Goal: Task Accomplishment & Management: Complete application form

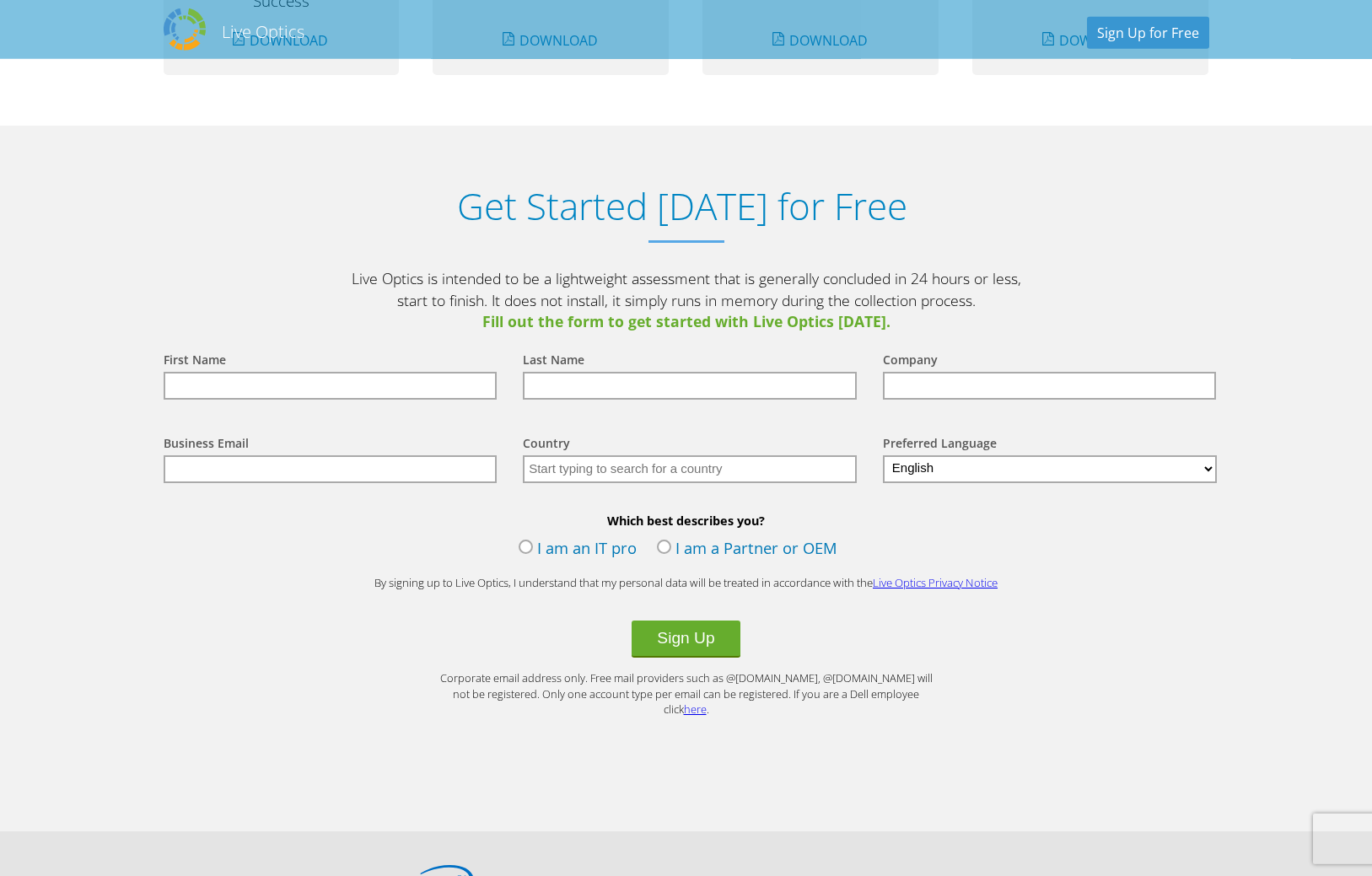
scroll to position [1693, 0]
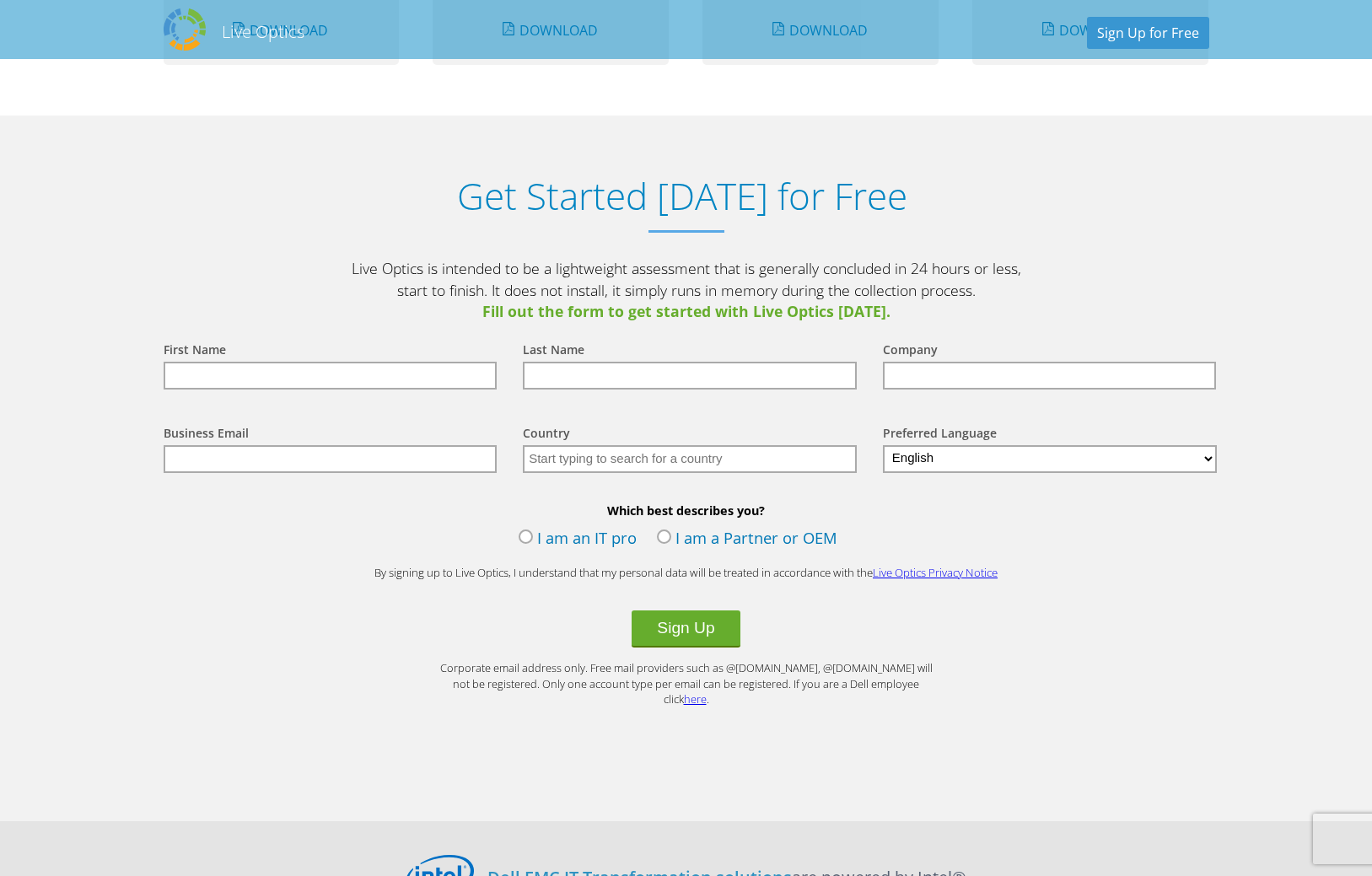
click at [227, 379] on input "text" at bounding box center [331, 375] width 334 height 27
type input "Luc"
click at [576, 375] on input "text" at bounding box center [690, 375] width 334 height 27
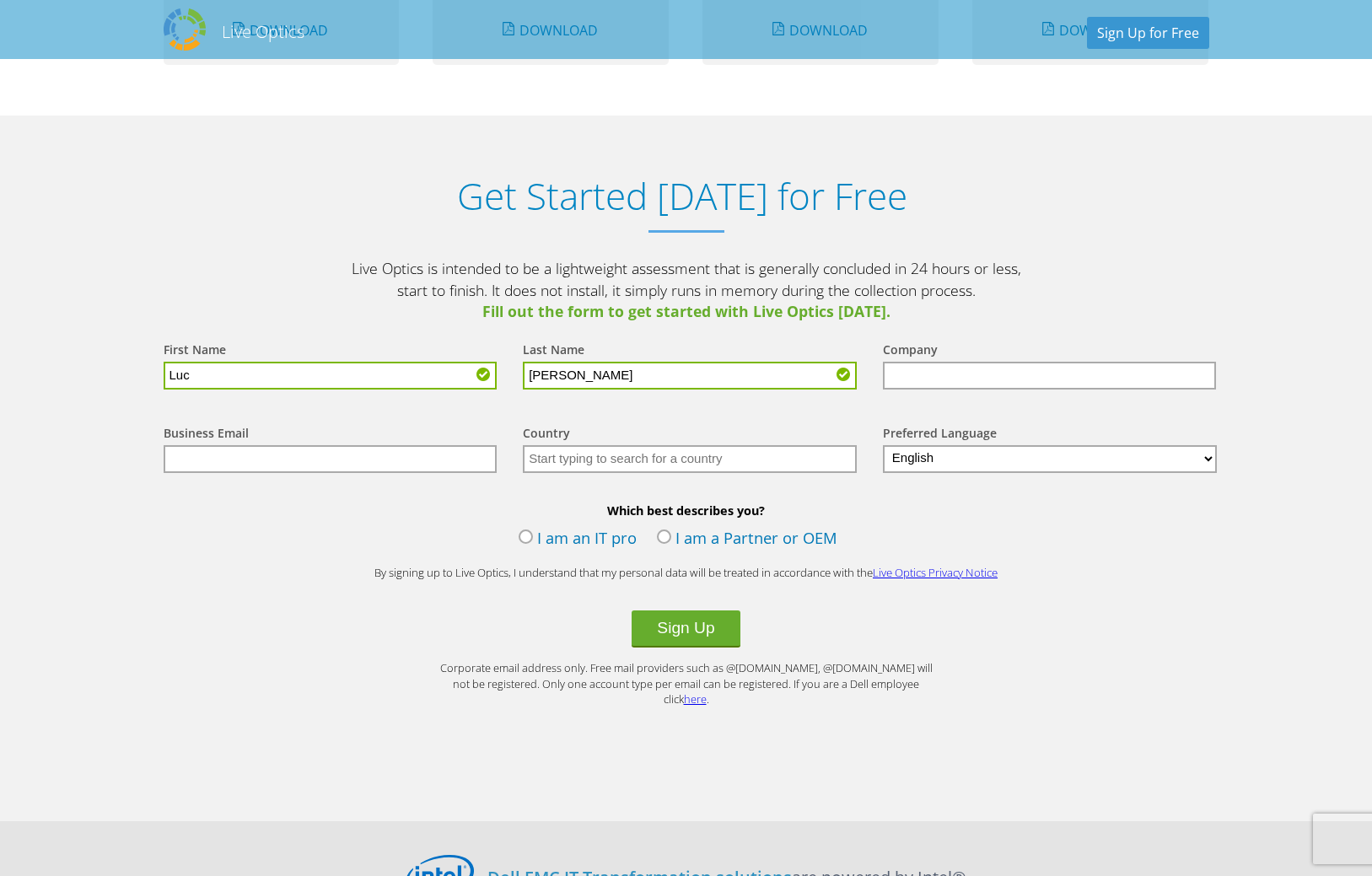
type input "[PERSON_NAME]"
click at [929, 381] on input "text" at bounding box center [1050, 375] width 334 height 27
type input "c"
type input "CIBEL"
click at [257, 463] on input "text" at bounding box center [331, 459] width 334 height 27
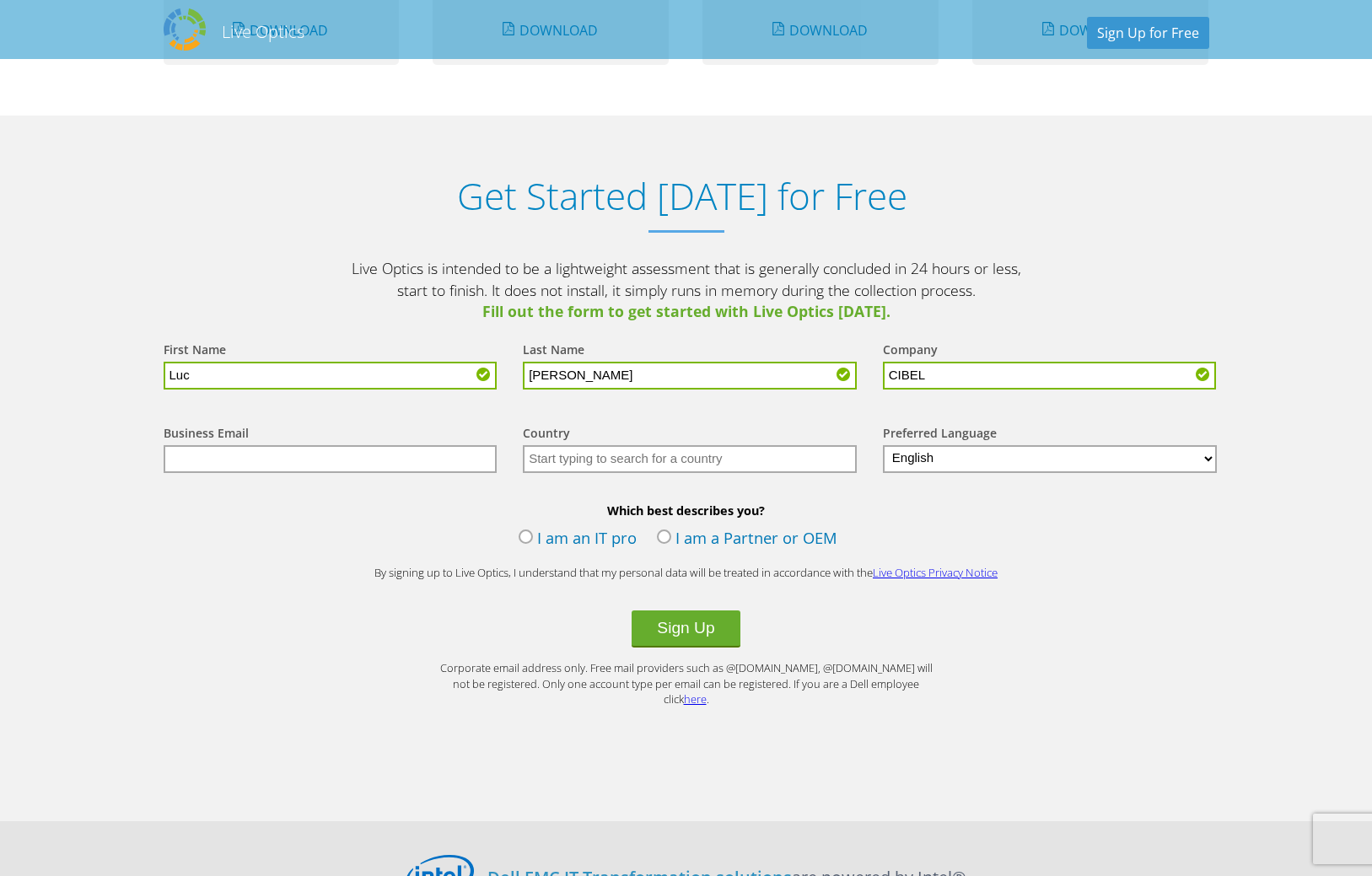
click at [1224, 246] on div "Get Started Today for Free Live Optics is intended to be a lightweight assessme…" at bounding box center [686, 439] width 1079 height 647
click at [340, 462] on input "text" at bounding box center [331, 459] width 334 height 27
paste input "[EMAIL_ADDRESS][DOMAIN_NAME]"
type input "[EMAIL_ADDRESS][DOMAIN_NAME]"
click at [585, 462] on input "text" at bounding box center [690, 459] width 334 height 27
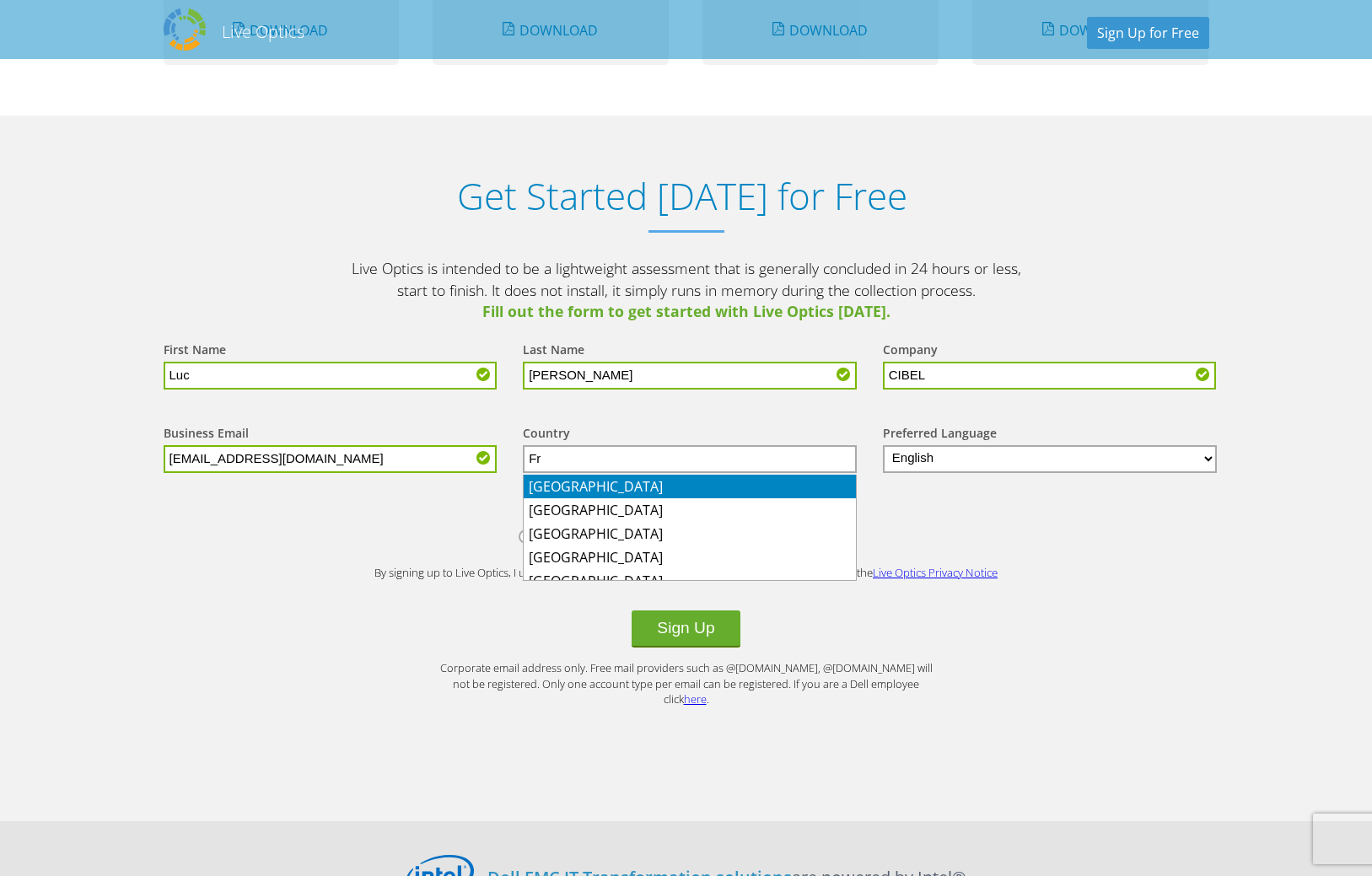
click at [549, 488] on li "[GEOGRAPHIC_DATA]" at bounding box center [689, 486] width 333 height 24
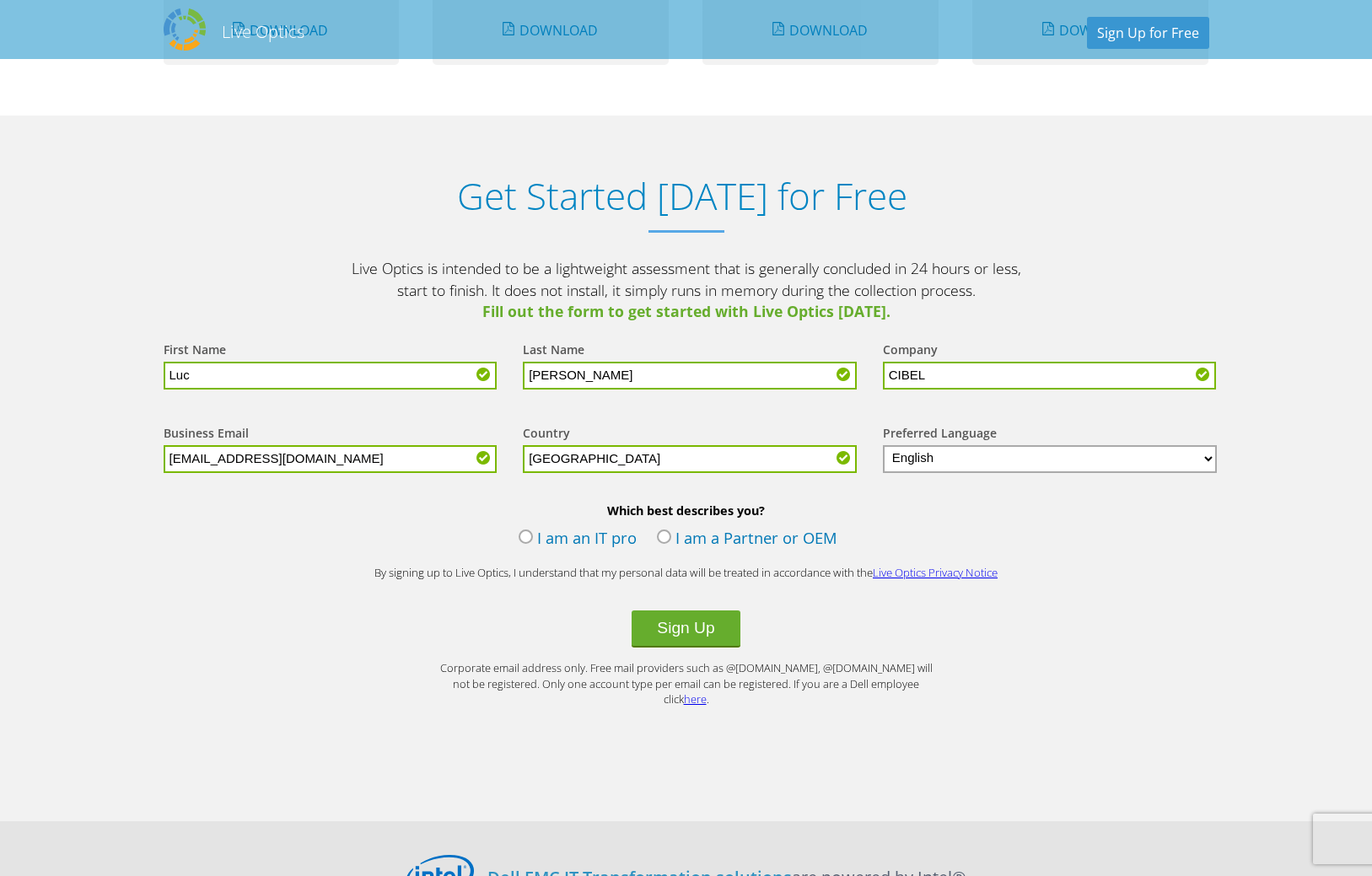
type input "[GEOGRAPHIC_DATA]"
click at [883, 446] on select "English Deutsch Español Français Italiano Polski Português Русский 한국어 中文 日本語" at bounding box center [1050, 459] width 334 height 27
select select "fr-FR"
click option "Français" at bounding box center [0, 0] width 0 height 0
click at [525, 539] on label "I am an IT pro" at bounding box center [577, 539] width 118 height 26
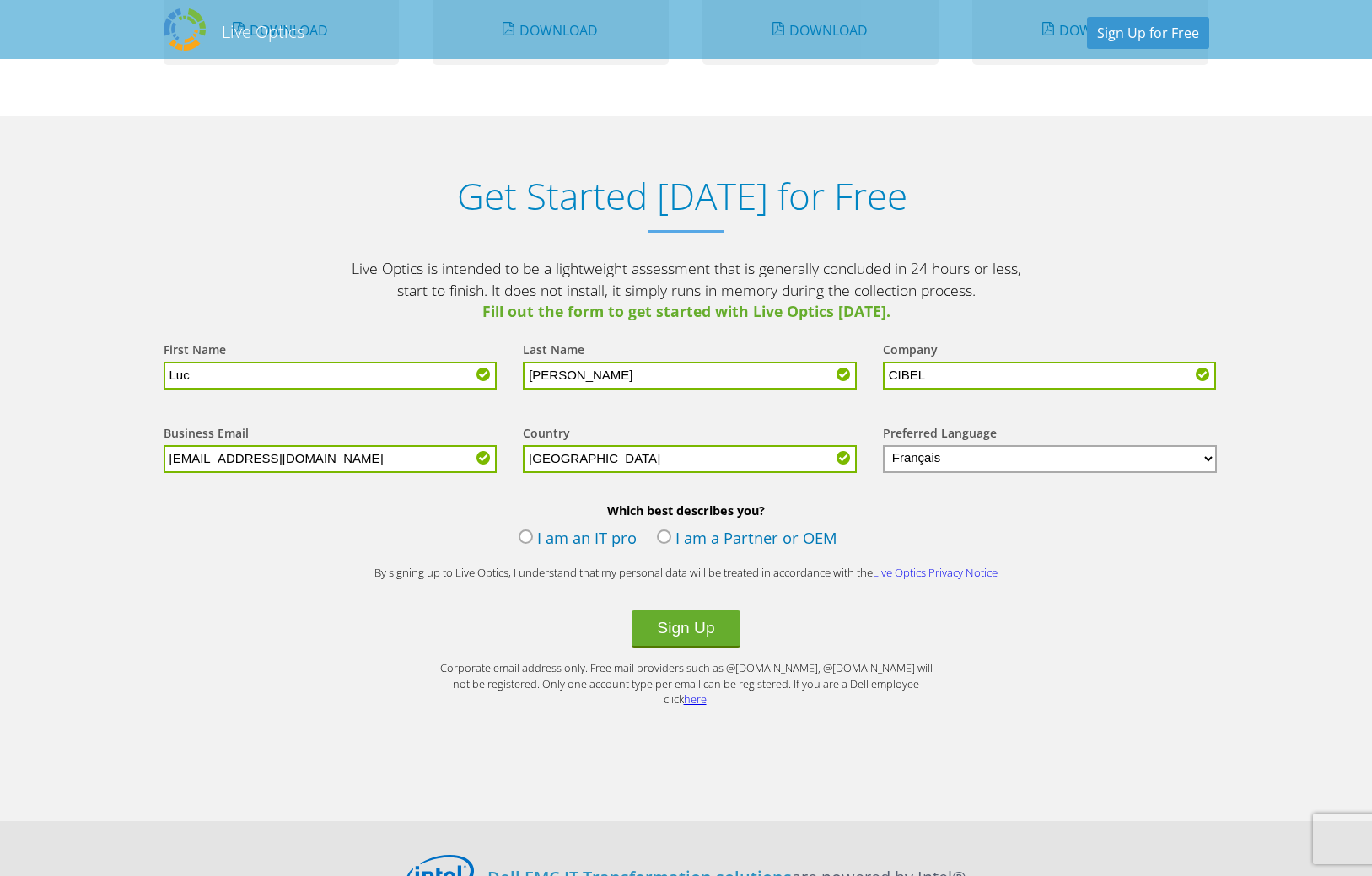
click at [0, 0] on input "I am an IT pro" at bounding box center [0, 0] width 0 height 0
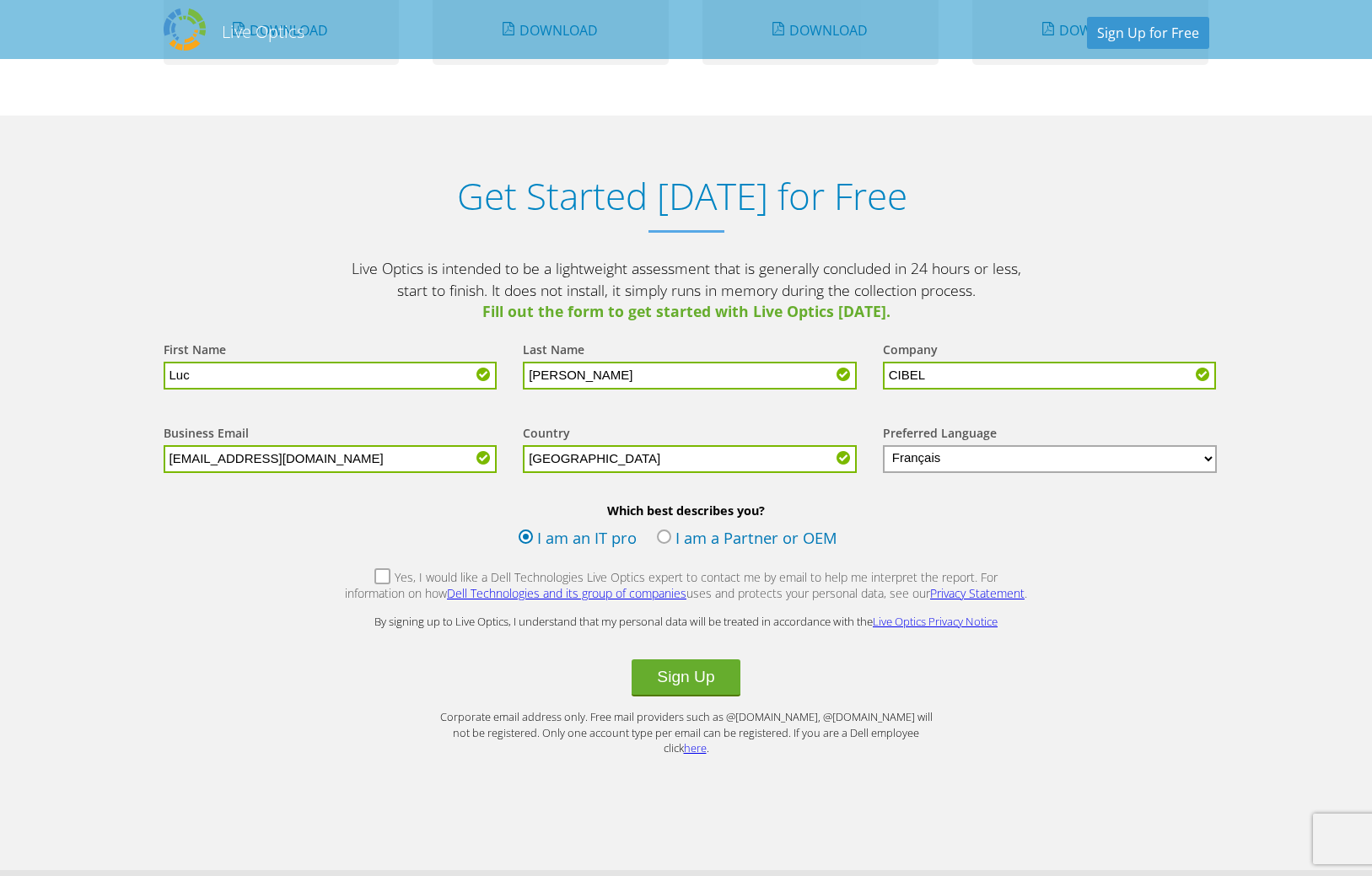
click at [352, 578] on label "Yes, I would like a Dell Technologies Live Optics expert to contact me by email…" at bounding box center [686, 588] width 684 height 36
click at [0, 0] on input "Yes, I would like a Dell Technologies Live Optics expert to contact me by email…" at bounding box center [0, 0] width 0 height 0
click at [677, 685] on button "Sign Up" at bounding box center [685, 678] width 108 height 37
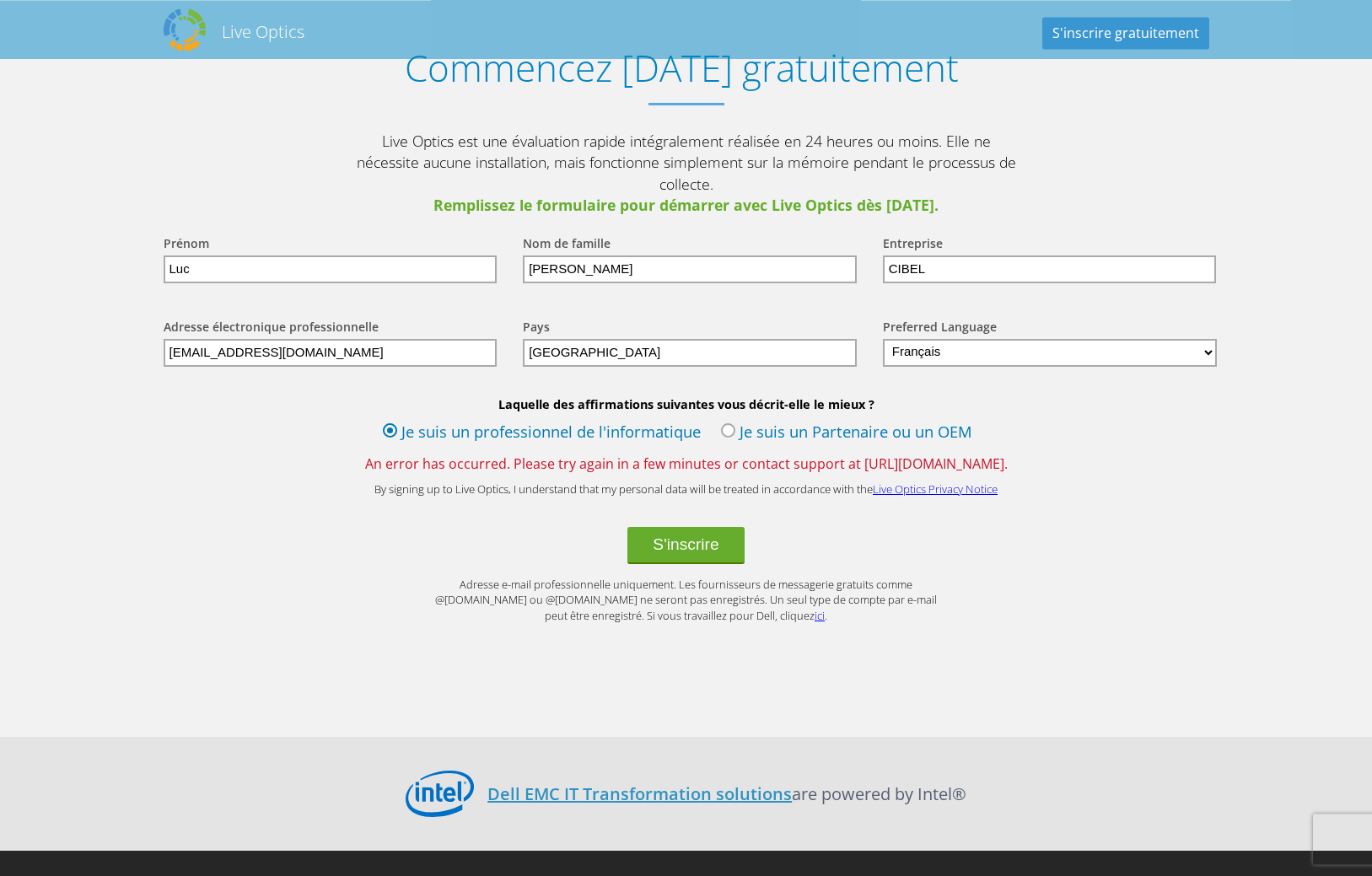
scroll to position [1979, 0]
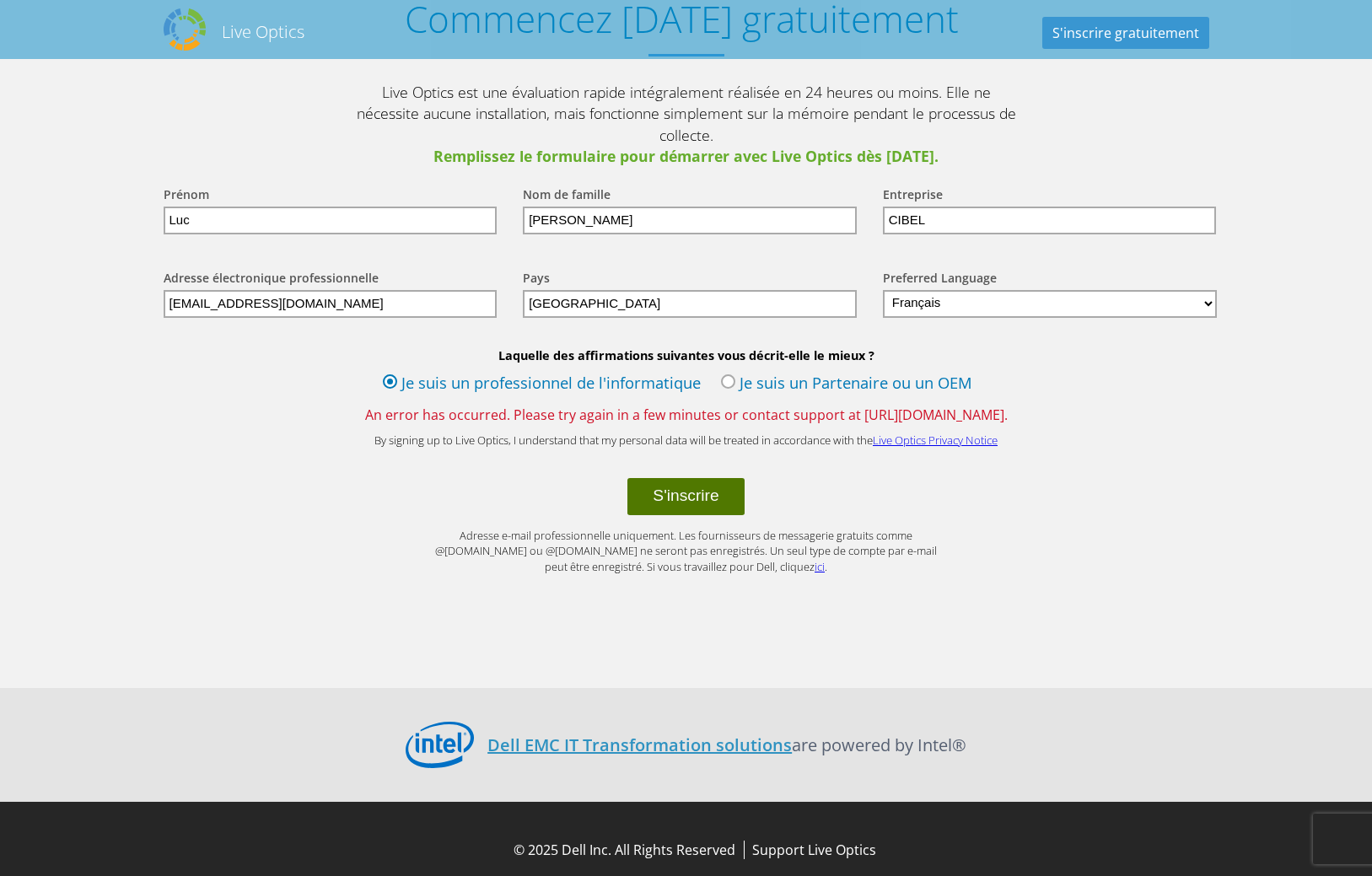
click at [699, 478] on button "S'inscrire" at bounding box center [685, 496] width 117 height 37
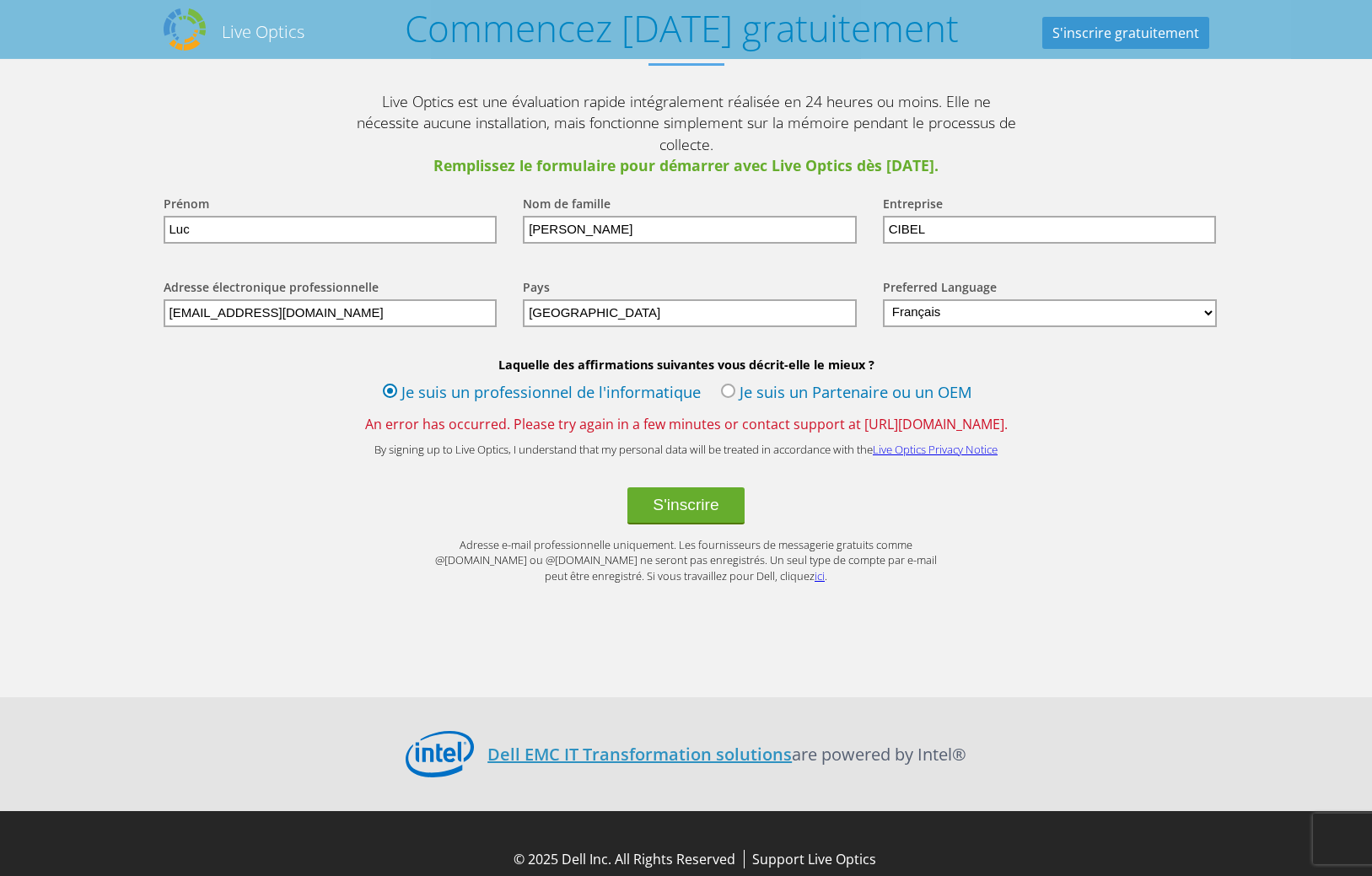
scroll to position [1926, 0]
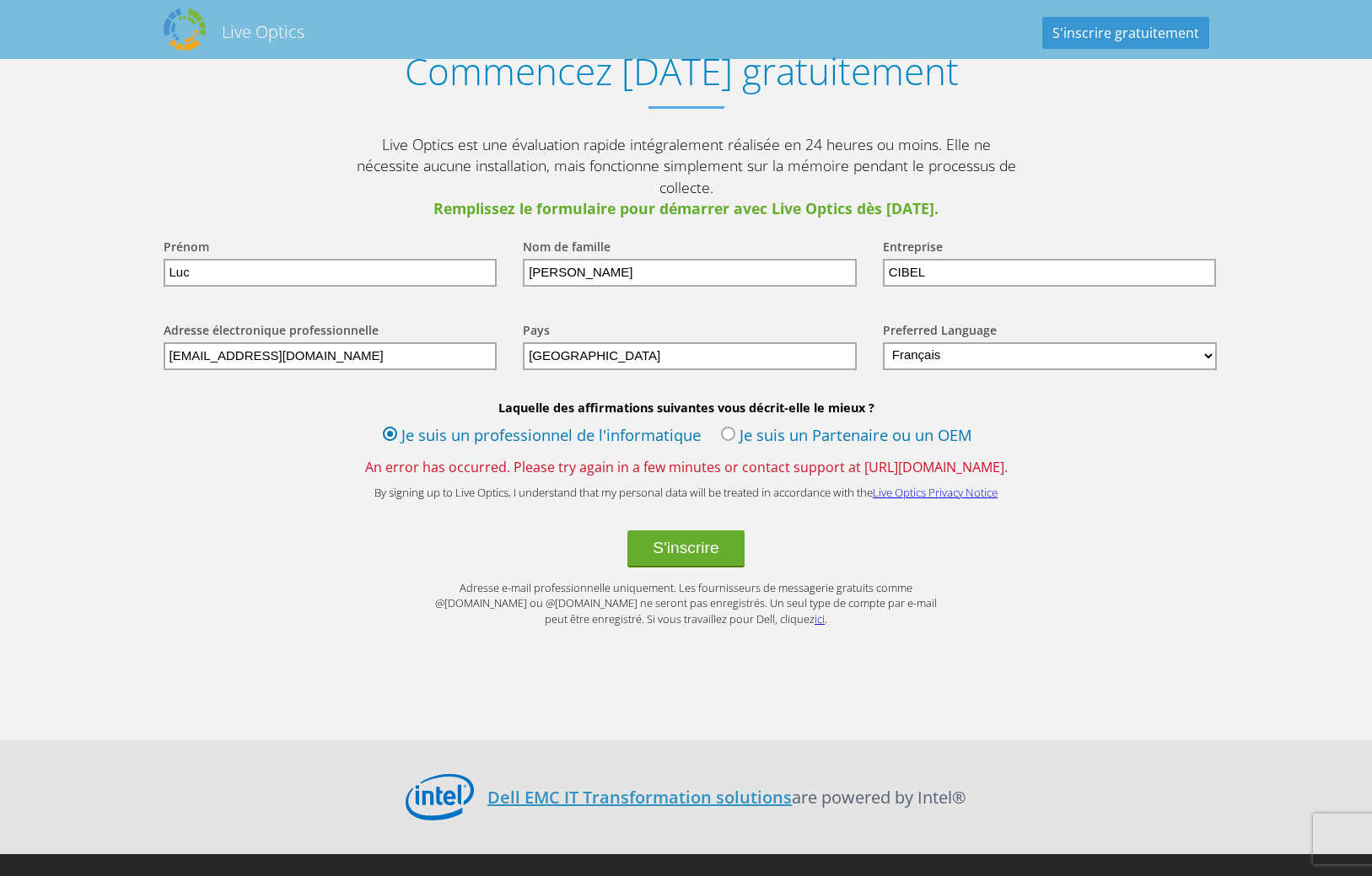
drag, startPoint x: 1045, startPoint y: 447, endPoint x: 1121, endPoint y: 432, distance: 77.5
click at [1121, 432] on div "Laquelle des affirmations suivantes vous décrit-elle le mieux ? Je suis un prof…" at bounding box center [686, 438] width 1079 height 77
click at [1221, 491] on form "Prénom Luc Nom de famille GERARD Entreprise CIBEL Adresse électronique professi…" at bounding box center [686, 424] width 1079 height 408
click at [387, 342] on input "[EMAIL_ADDRESS][DOMAIN_NAME]" at bounding box center [331, 356] width 334 height 27
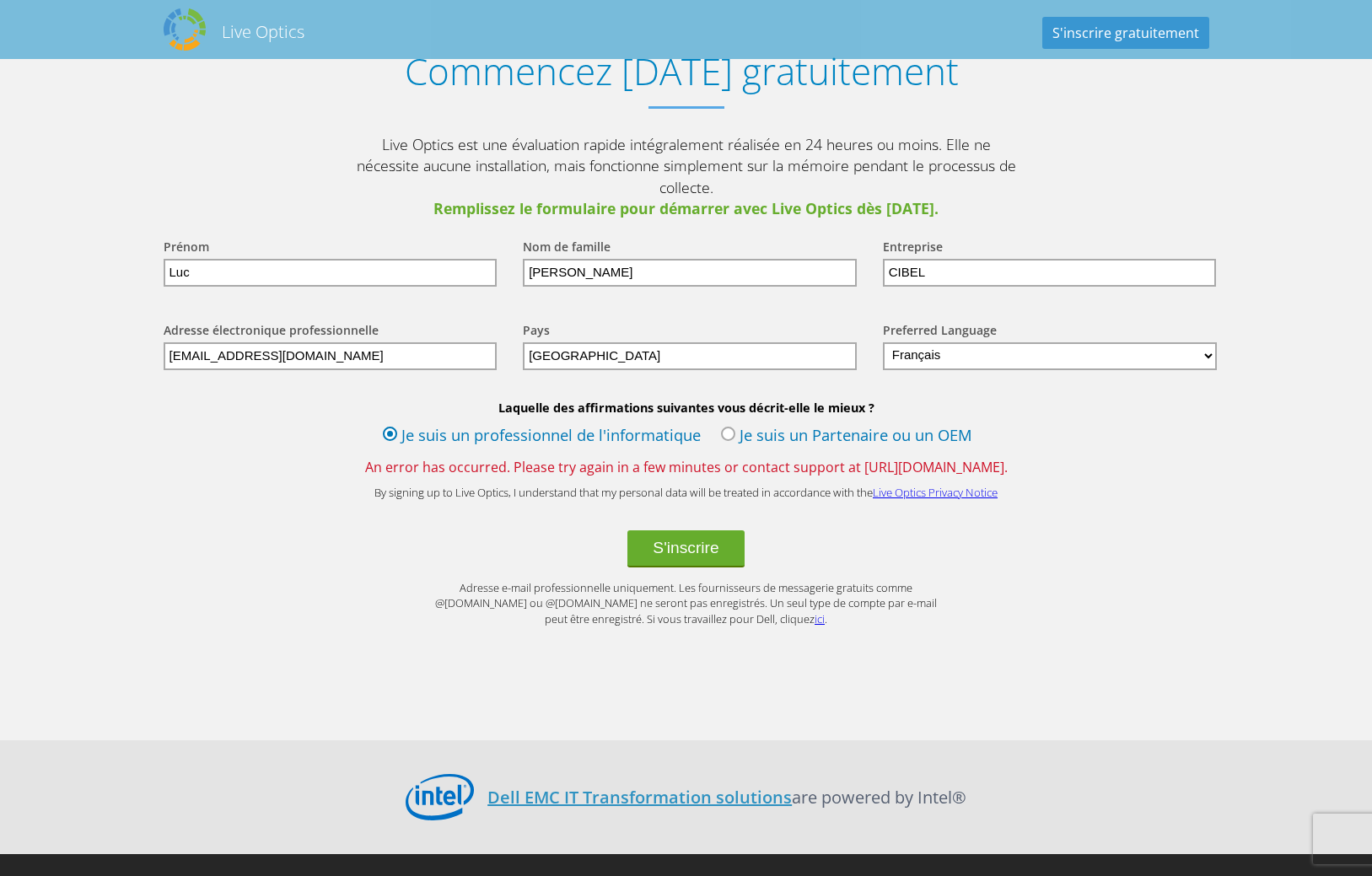
click at [883, 342] on select "English Deutsch Español Français Italiano Polski Português Русский 한국어 中文 日本語" at bounding box center [1050, 356] width 334 height 27
click at [1014, 342] on select "English Deutsch Español Français Italiano Polski Português Русский 한국어 中文 日本語" at bounding box center [1050, 356] width 334 height 27
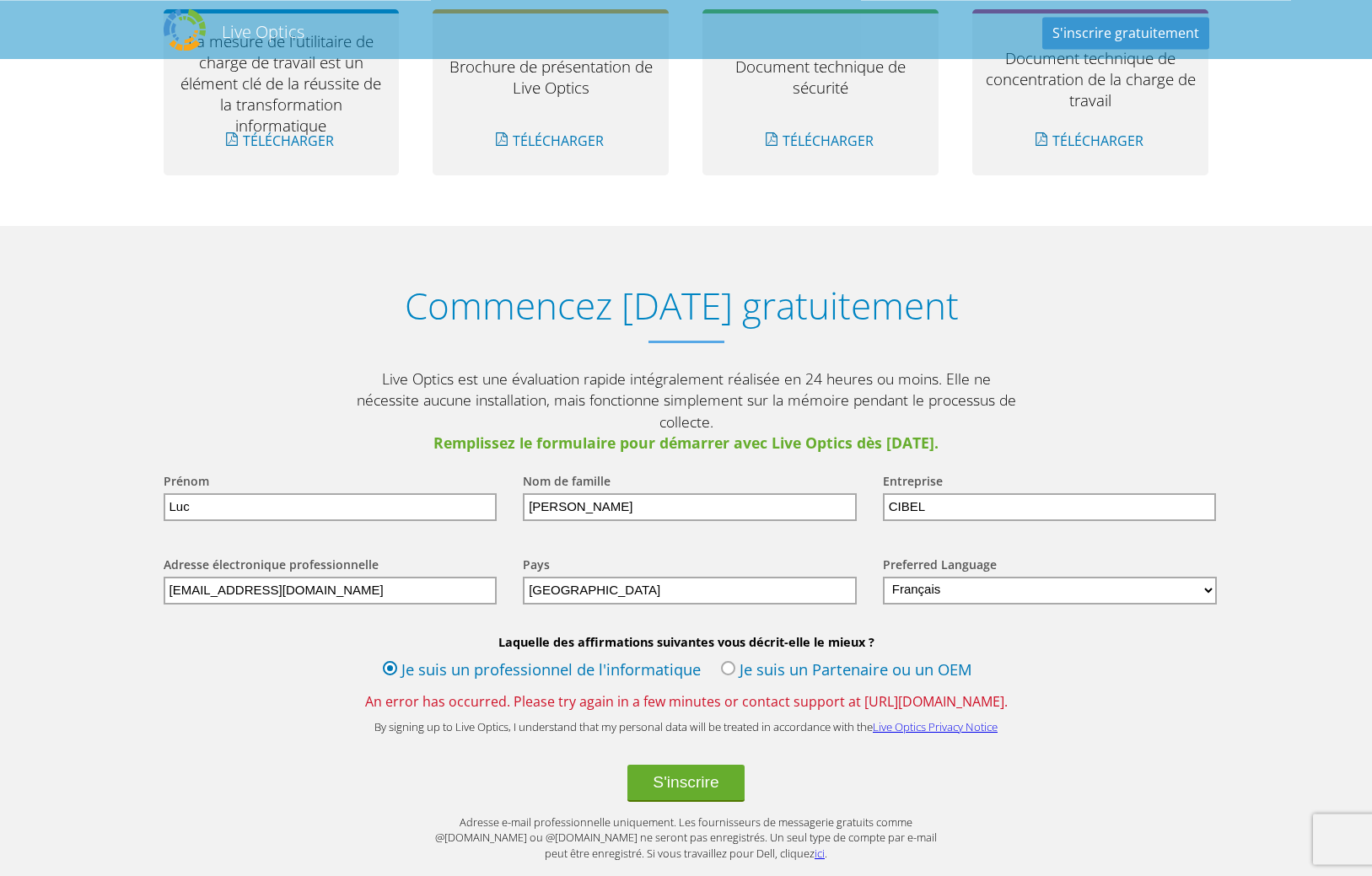
scroll to position [2013, 0]
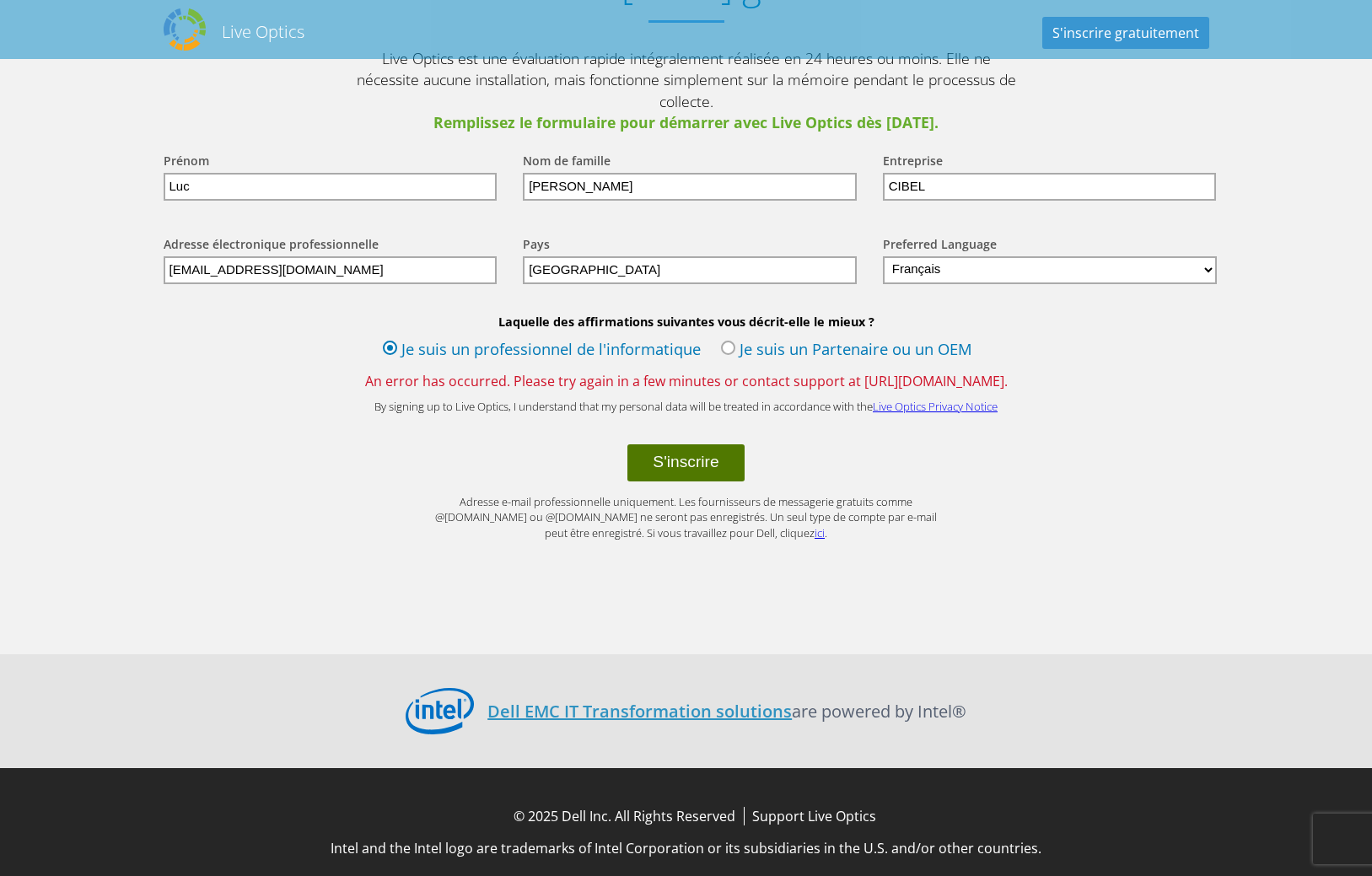
click at [670, 447] on button "S'inscrire" at bounding box center [685, 463] width 117 height 37
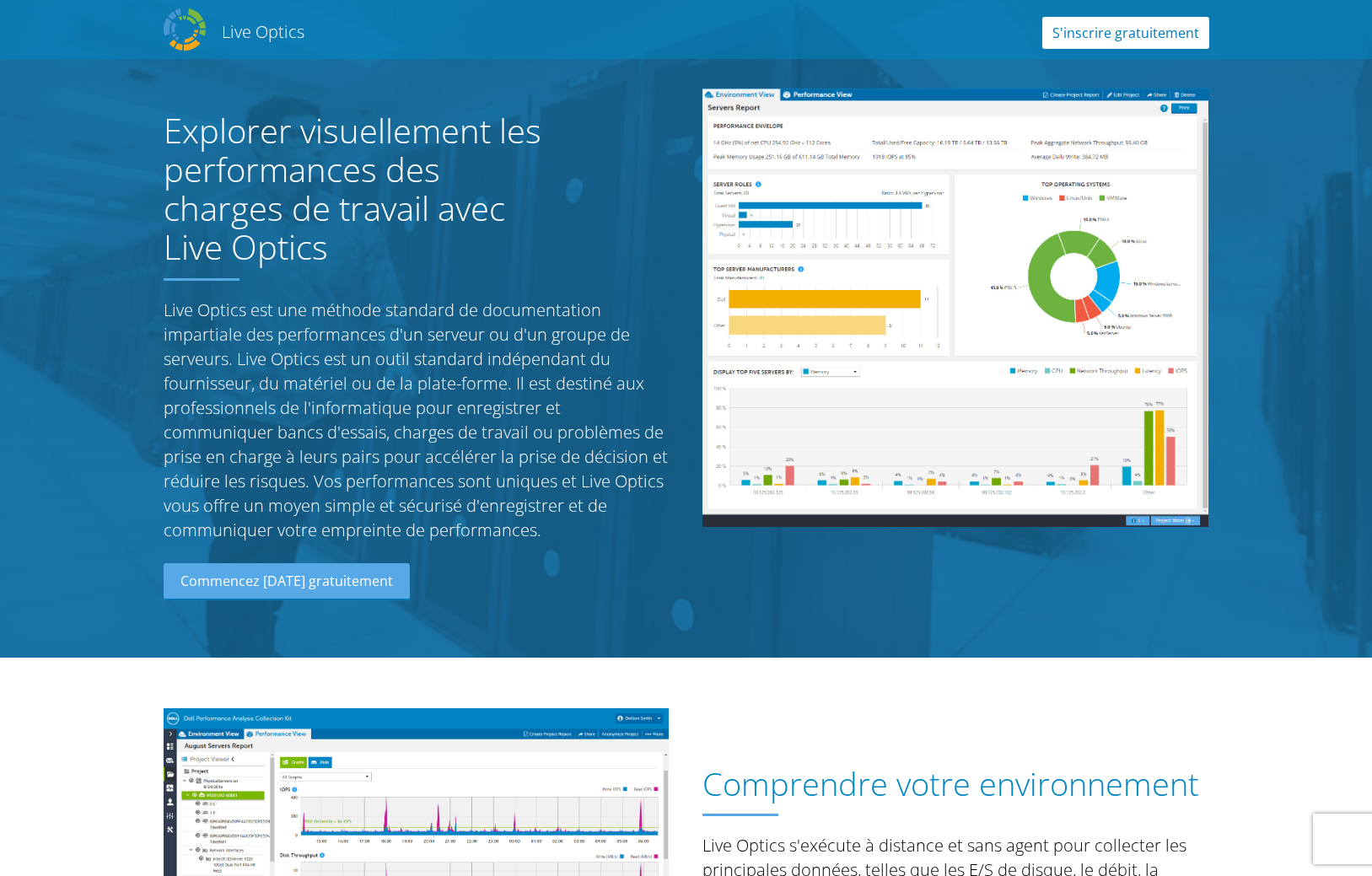
click at [1110, 31] on link "S'inscrire gratuitement" at bounding box center [1126, 33] width 167 height 32
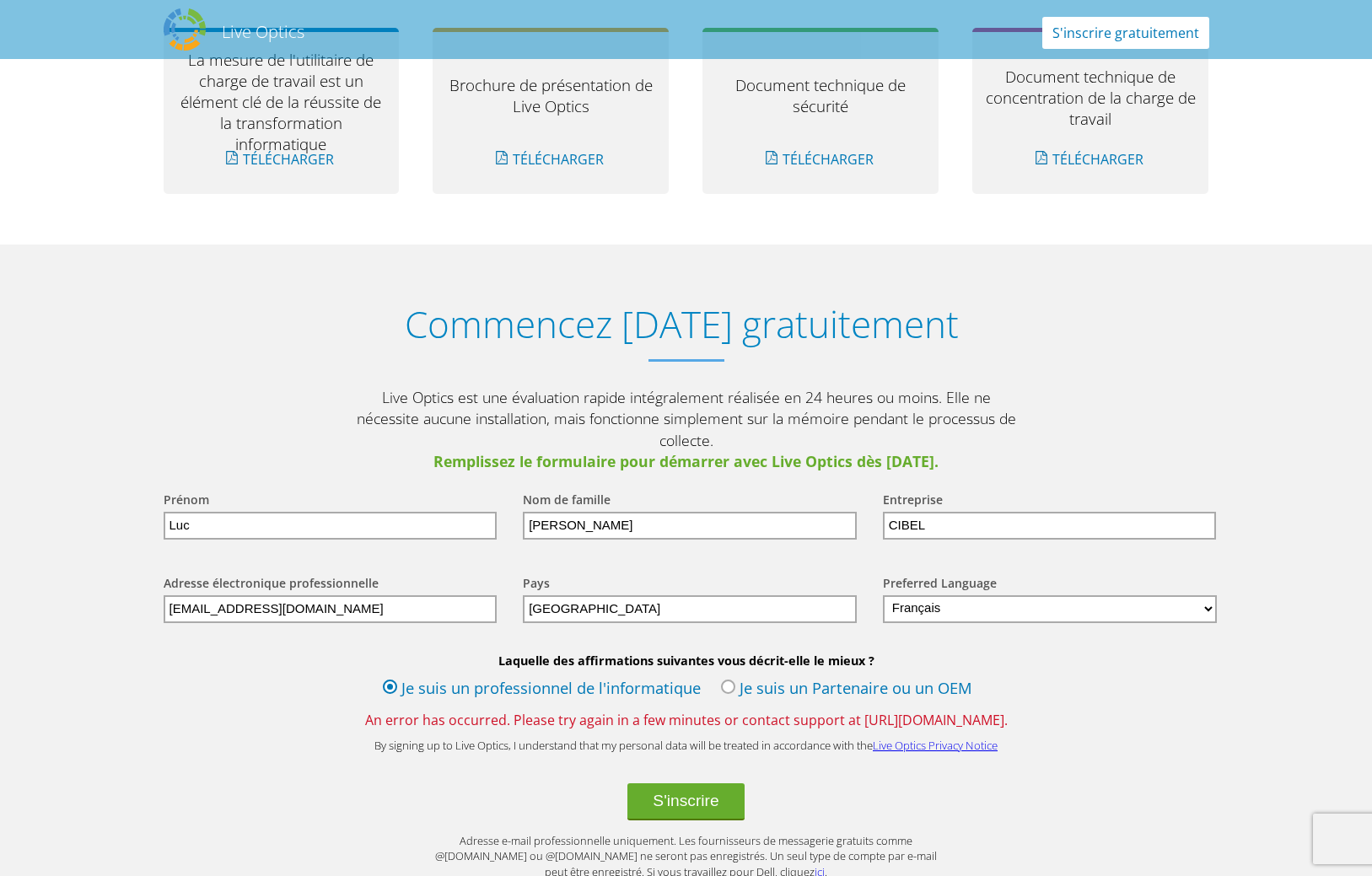
scroll to position [1868, 0]
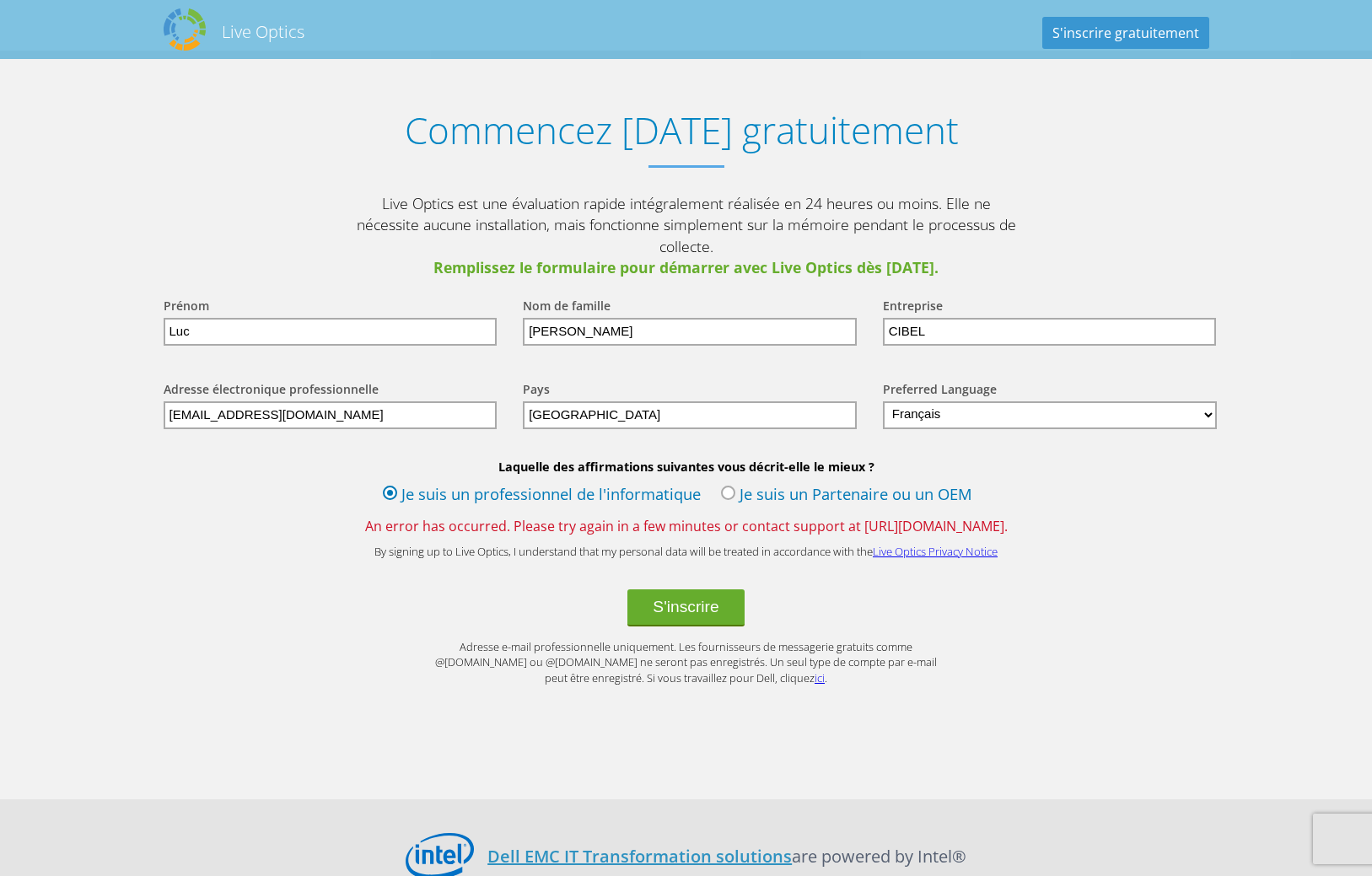
click at [728, 484] on label "Je suis un Partenaire ou un OEM" at bounding box center [846, 496] width 251 height 26
click at [0, 0] on input "Je suis un Partenaire ou un OEM" at bounding box center [0, 0] width 0 height 0
click at [387, 484] on label "Je suis un professionnel de l'informatique" at bounding box center [541, 496] width 317 height 26
click at [0, 0] on input "Je suis un professionnel de l'informatique" at bounding box center [0, 0] width 0 height 0
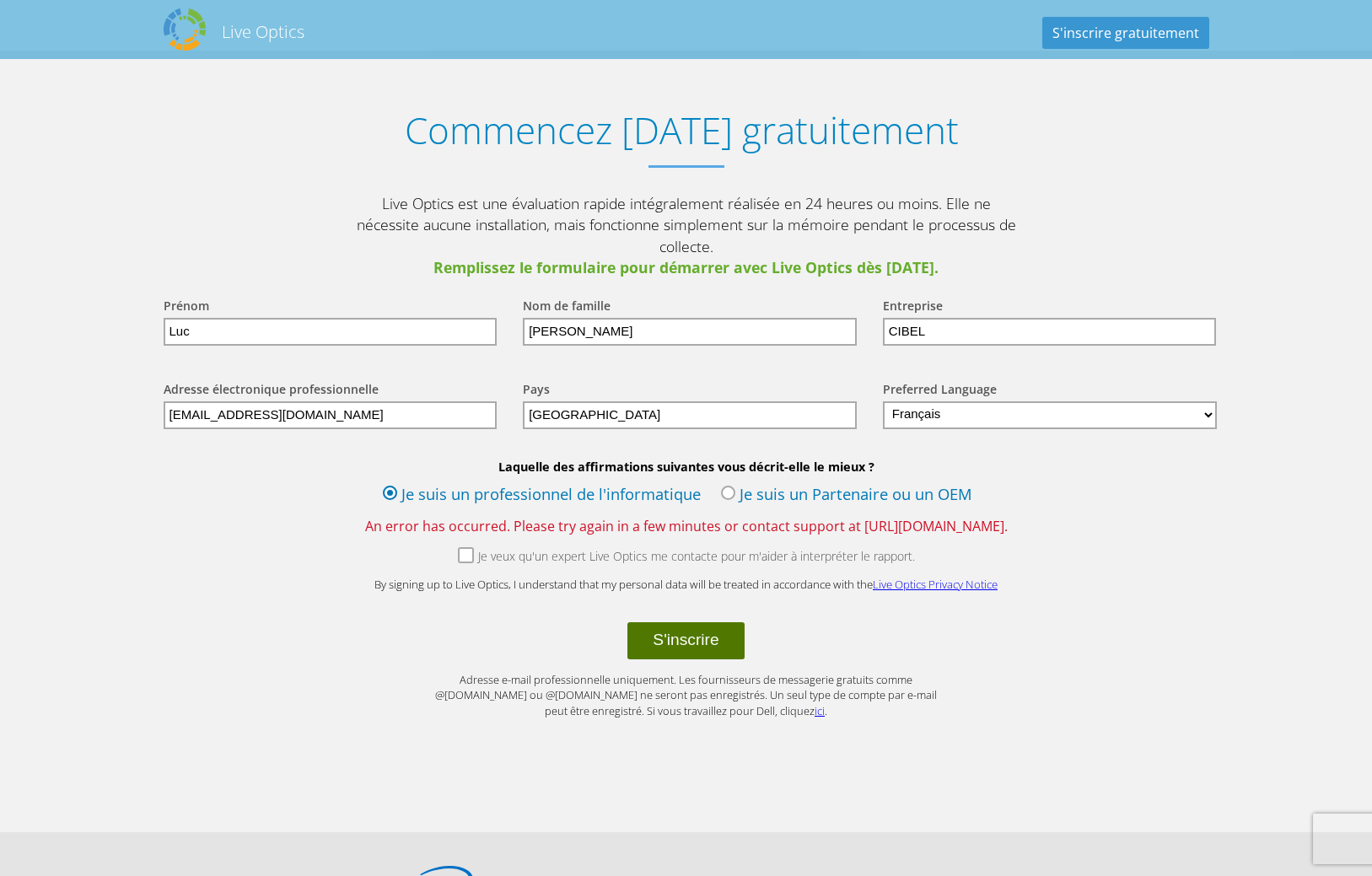
click at [677, 623] on button "S'inscrire" at bounding box center [685, 641] width 117 height 37
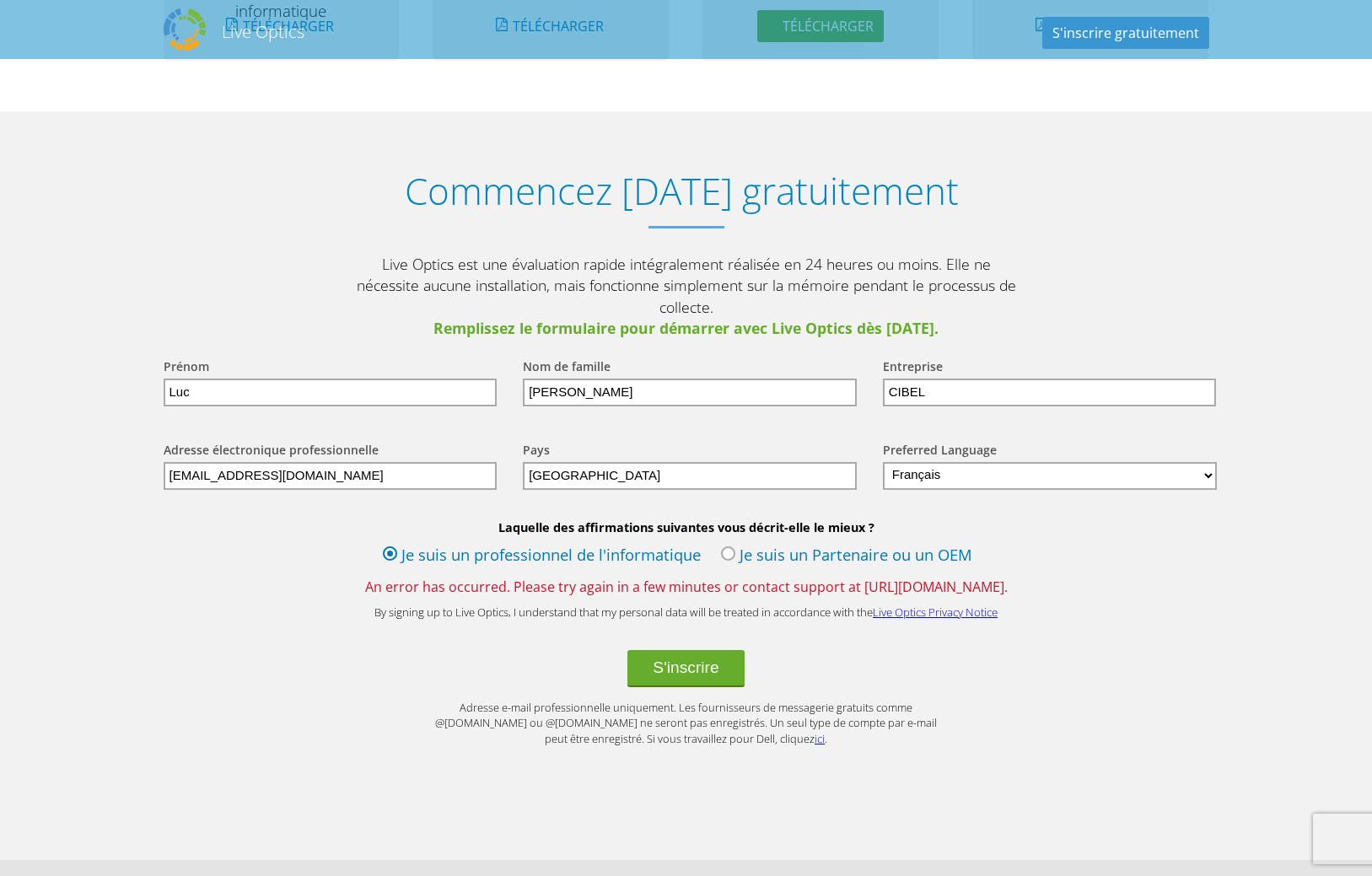
scroll to position [2013, 0]
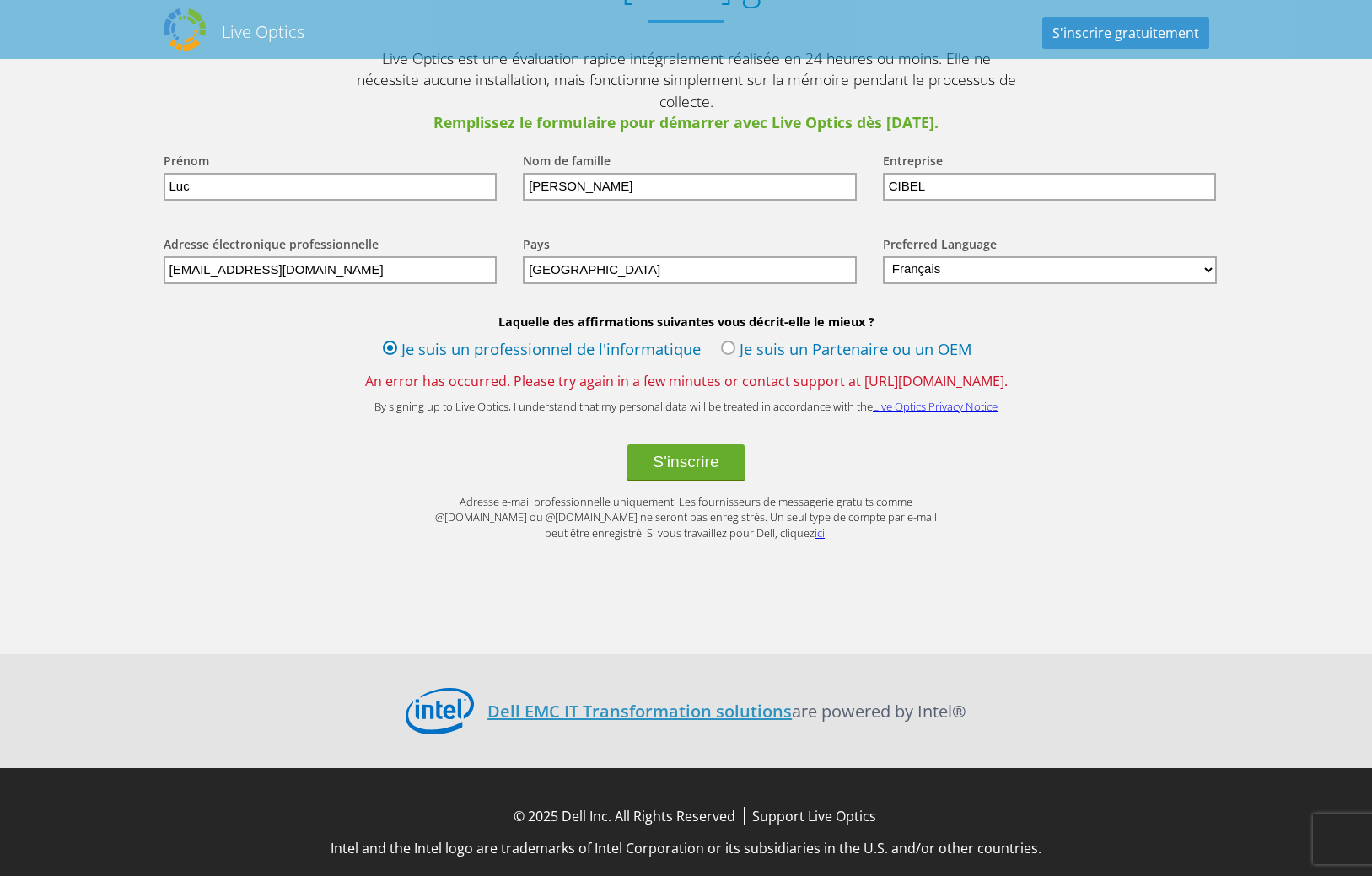
click at [1177, 399] on div "By signing up to Live Optics, I understand that my personal data will be treate…" at bounding box center [686, 407] width 1079 height 16
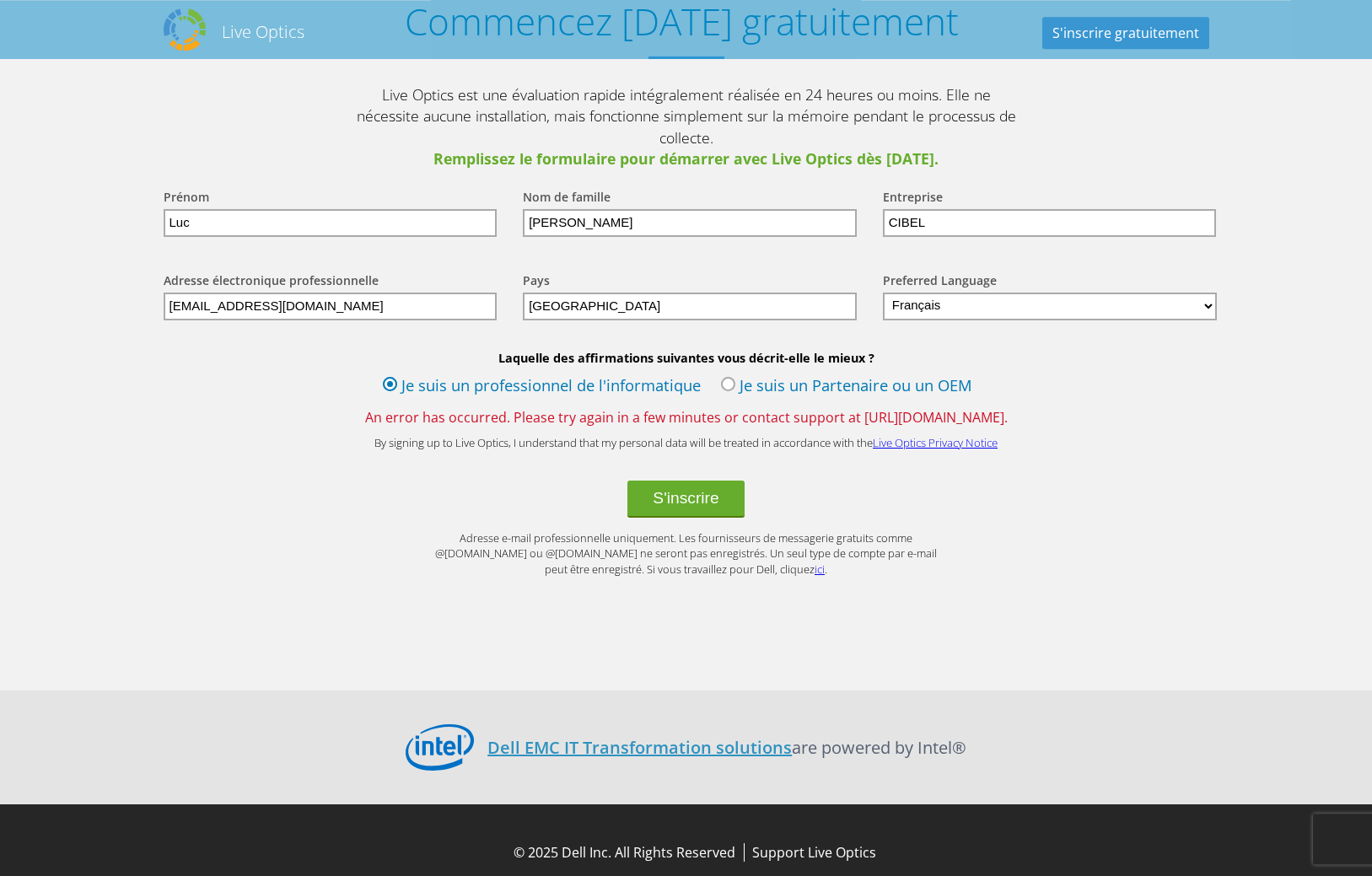
scroll to position [1926, 0]
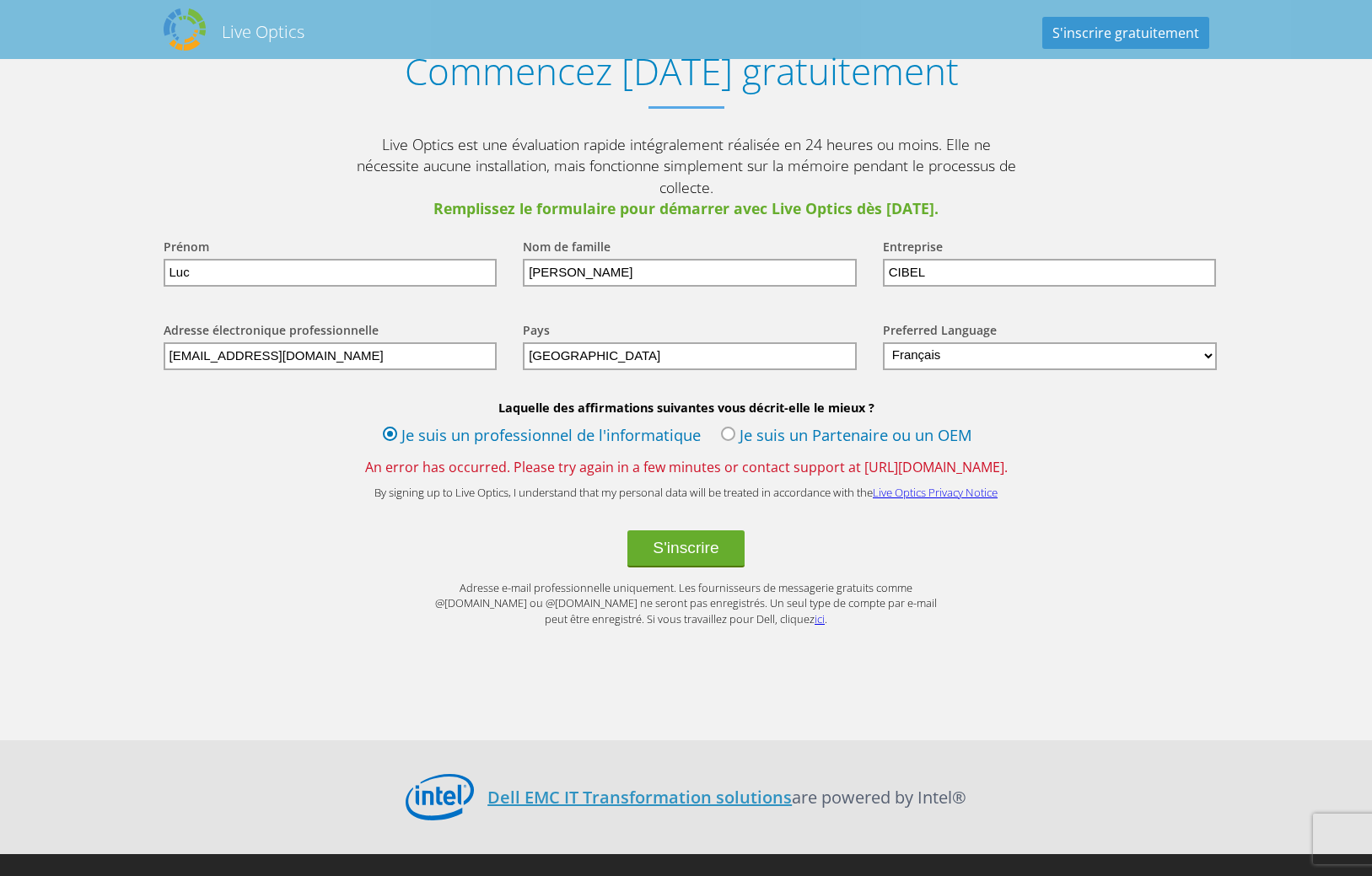
drag, startPoint x: 833, startPoint y: 448, endPoint x: 1024, endPoint y: 447, distance: 191.0
click at [1024, 458] on span "An error has occurred. Please try again in a few minutes or contact support at …" at bounding box center [686, 467] width 1079 height 19
click at [894, 531] on div "S'inscrire" at bounding box center [686, 549] width 1079 height 37
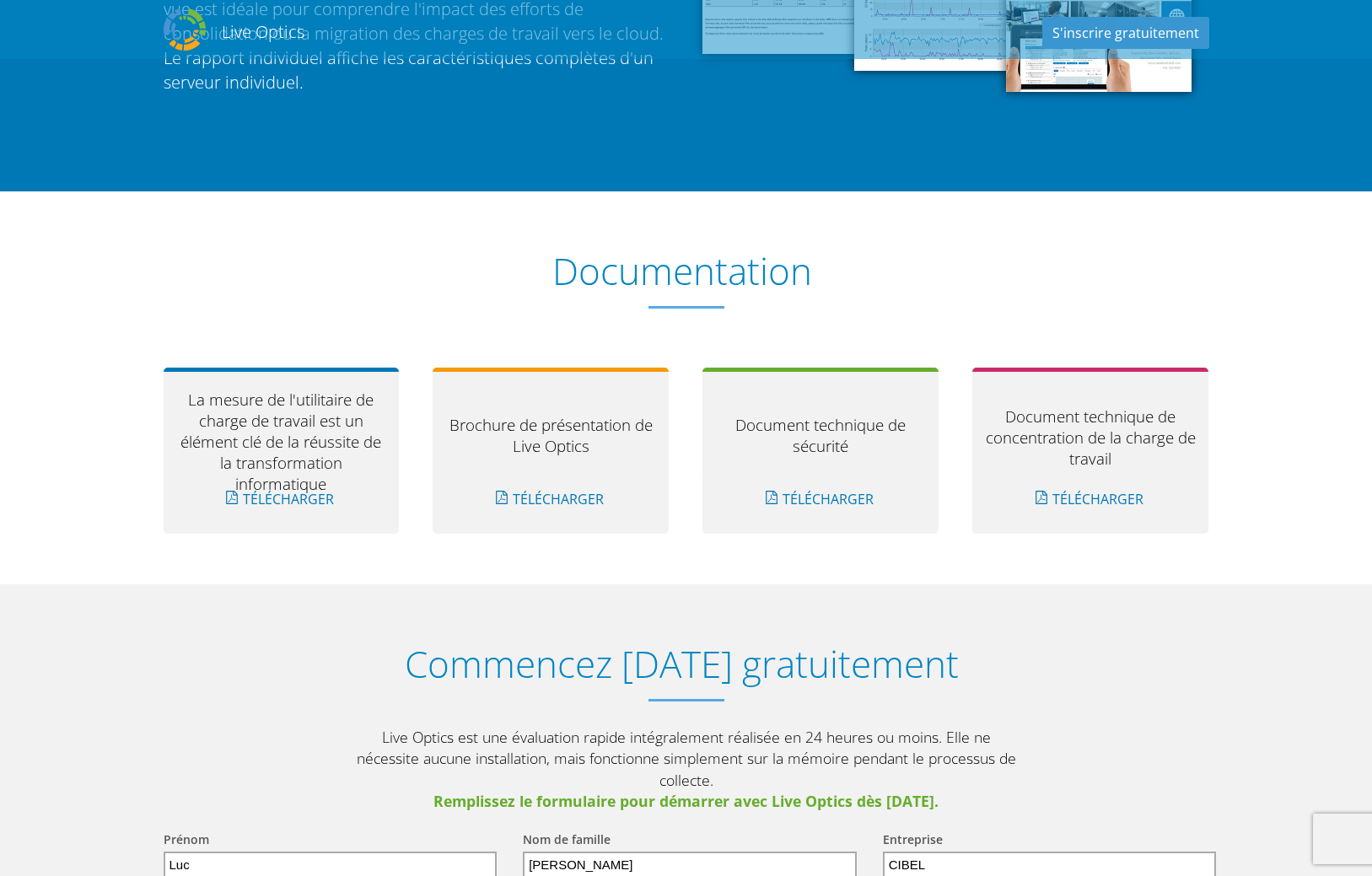
scroll to position [1324, 0]
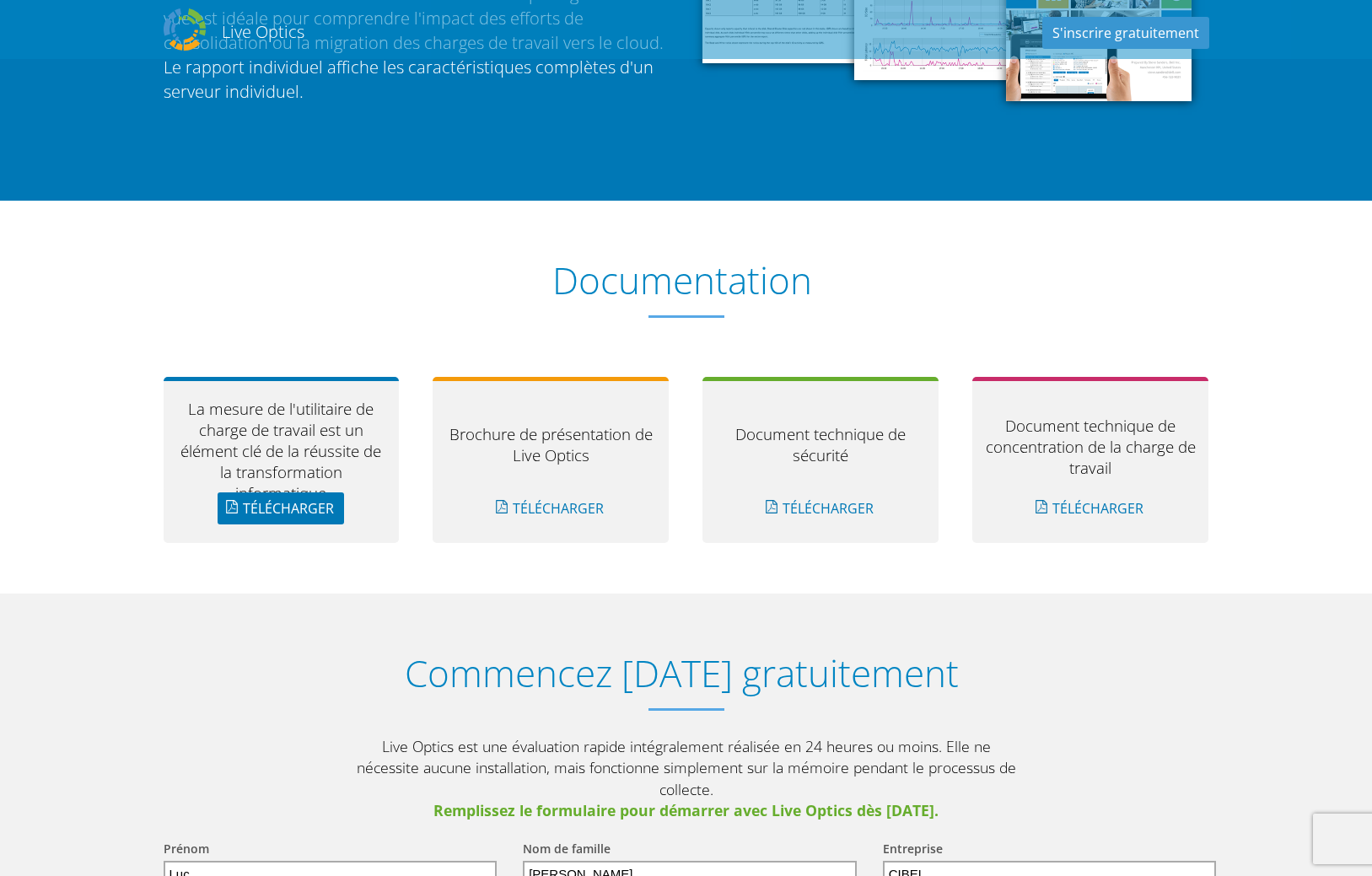
click at [283, 507] on link "Télécharger" at bounding box center [280, 509] width 126 height 32
click at [554, 511] on link "Télécharger" at bounding box center [550, 509] width 126 height 32
click at [812, 509] on link "Télécharger" at bounding box center [820, 509] width 126 height 32
click at [1087, 510] on link "Télécharger" at bounding box center [1090, 509] width 126 height 32
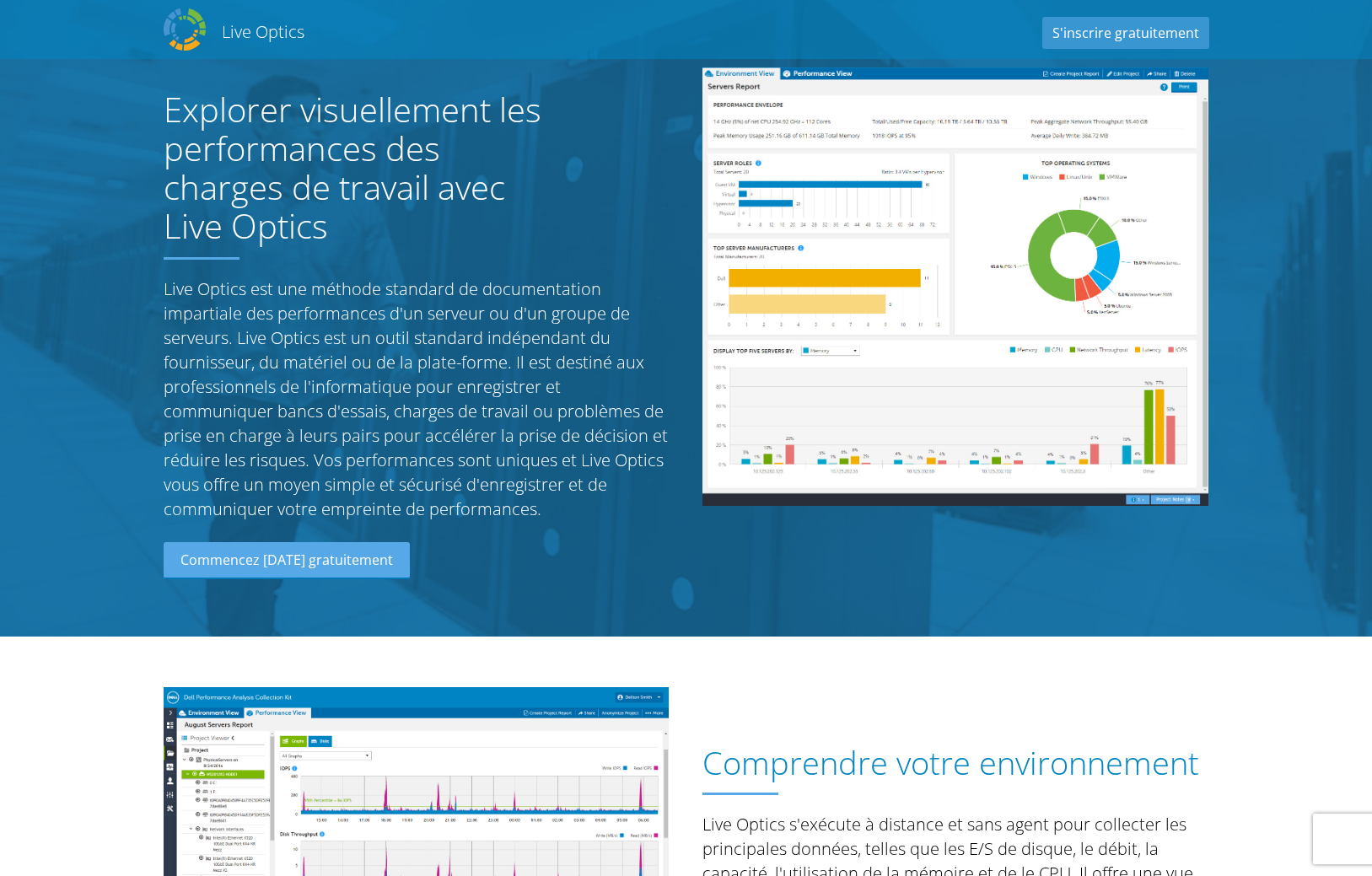
scroll to position [0, 0]
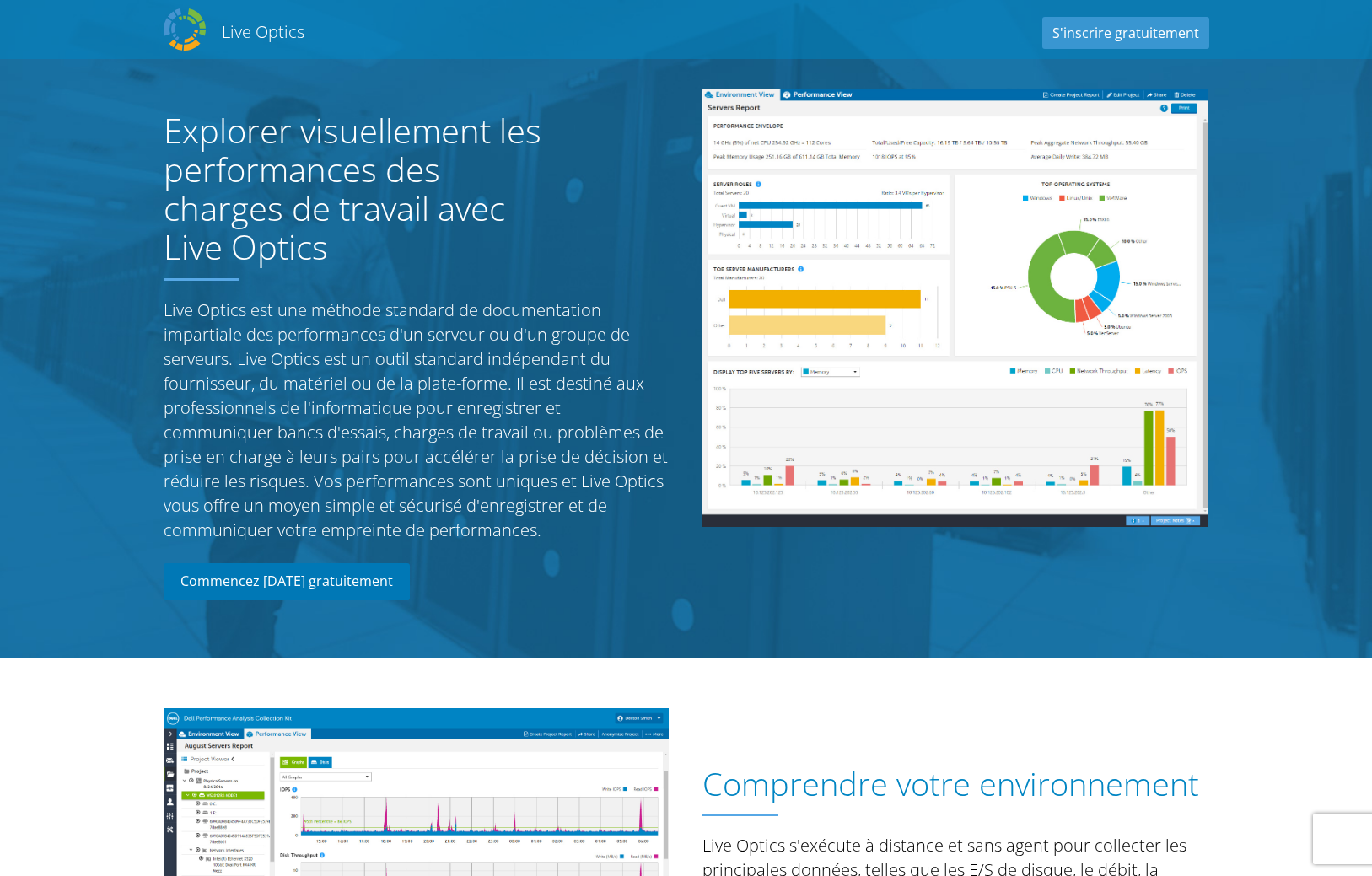
click at [334, 580] on link "Commencez [DATE] gratuitement" at bounding box center [287, 581] width 246 height 37
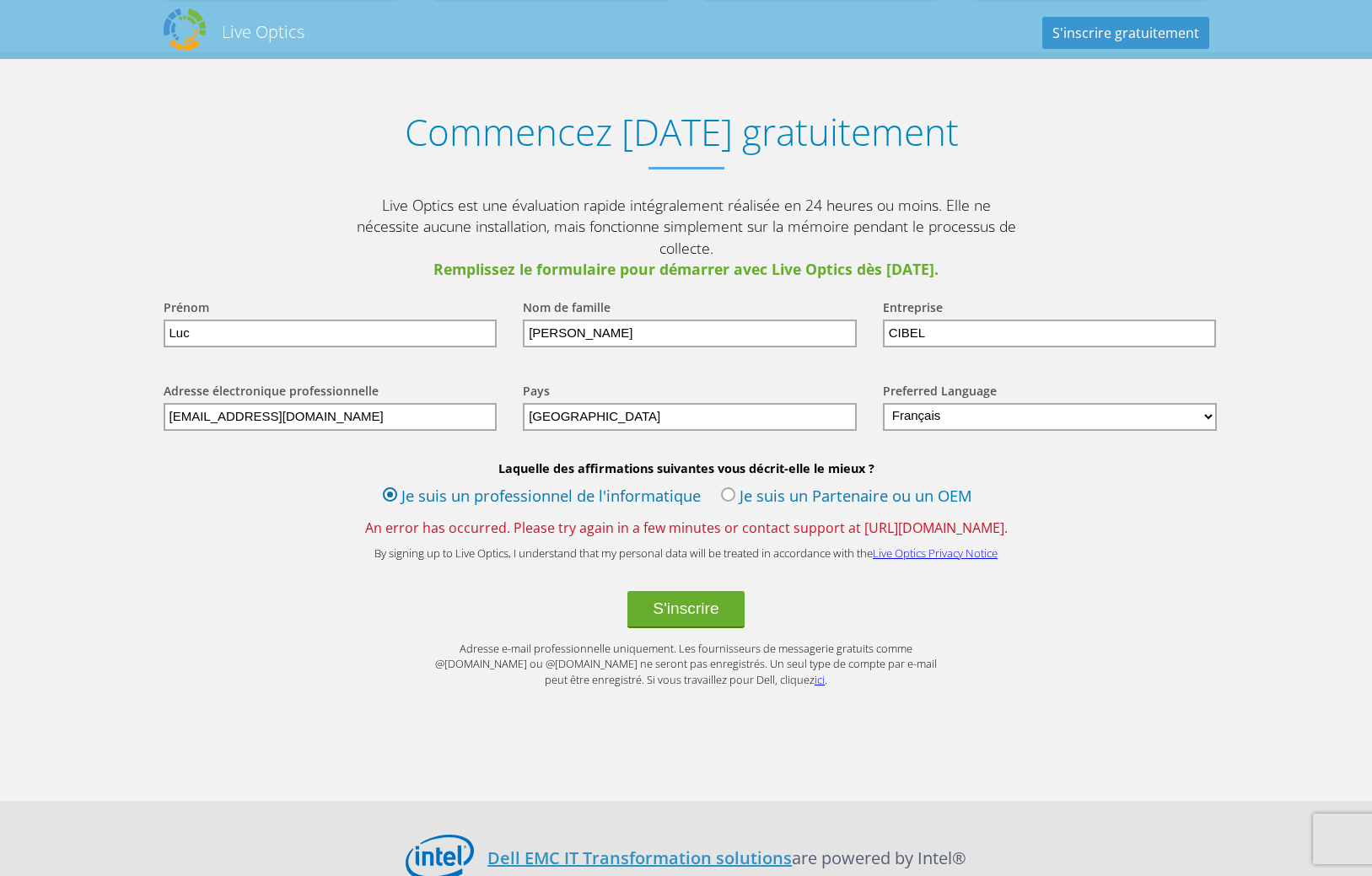
scroll to position [1868, 0]
click at [683, 590] on button "S'inscrire" at bounding box center [685, 608] width 117 height 37
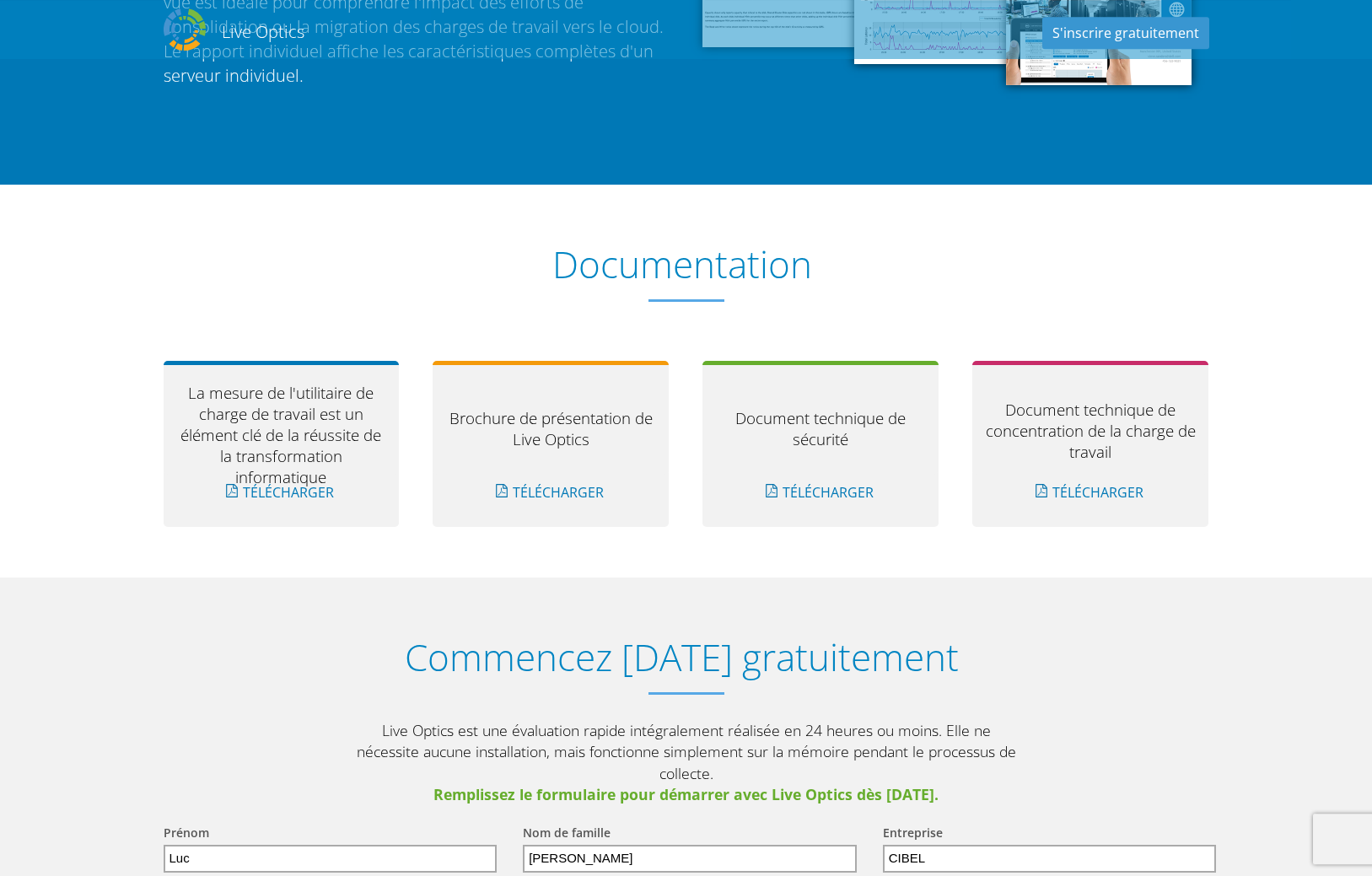
scroll to position [1807, 0]
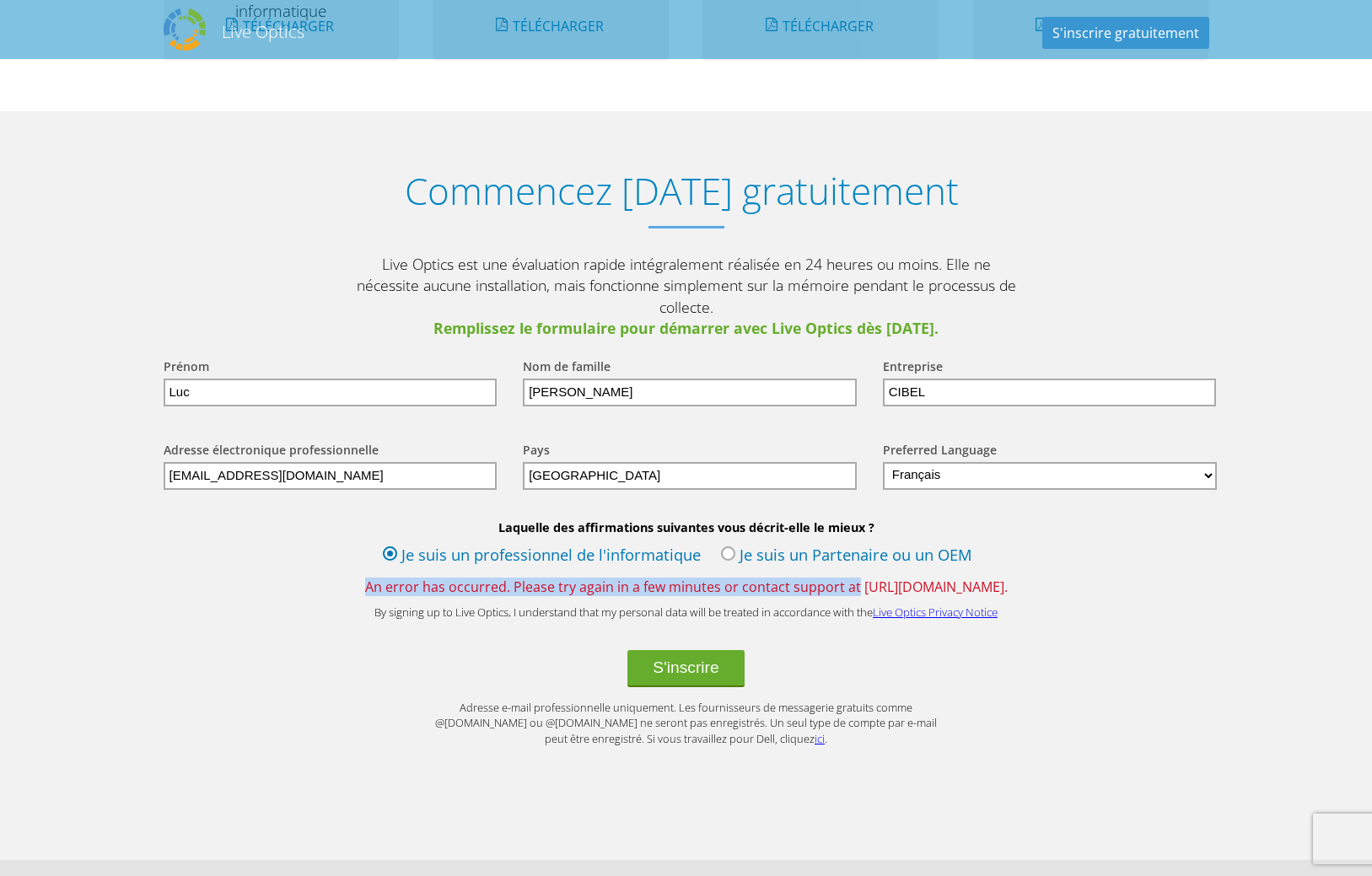
drag, startPoint x: 342, startPoint y: 568, endPoint x: 829, endPoint y: 570, distance: 487.0
click at [829, 577] on span "An error has occurred. Please try again in a few minutes or contact support at …" at bounding box center [686, 587] width 1079 height 19
click at [368, 650] on div "S'inscrire" at bounding box center [686, 668] width 1079 height 37
click at [714, 131] on div "Commencez [DATE] gratuitement Live Optics est une évaluation rapide intégraleme…" at bounding box center [686, 456] width 1079 height 691
